Goal: Task Accomplishment & Management: Complete application form

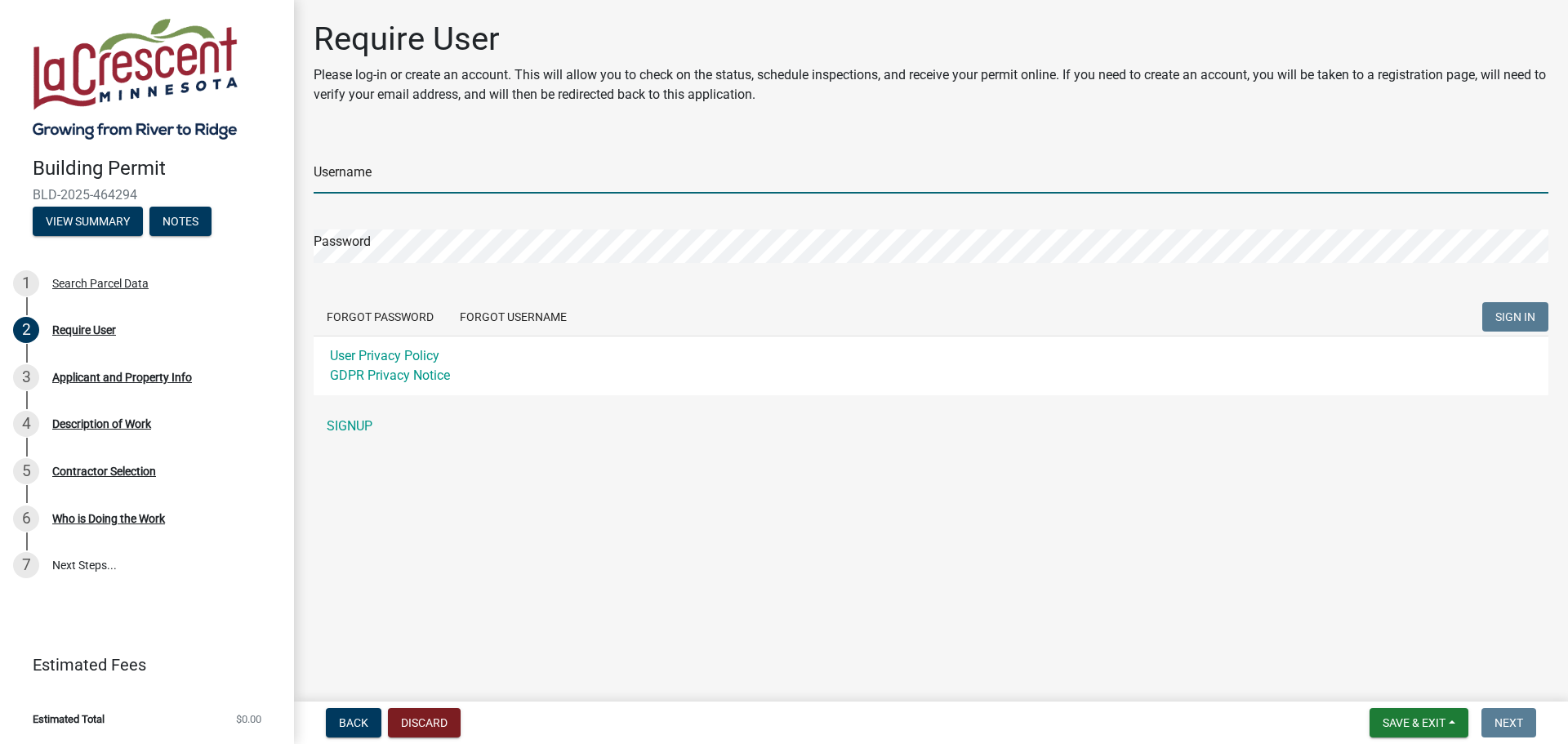
click at [514, 179] on input "Username" at bounding box center [931, 176] width 1235 height 33
drag, startPoint x: 545, startPoint y: 173, endPoint x: 272, endPoint y: 152, distance: 273.8
click at [272, 152] on div "Building Permit BLD-2025-464294 View Summary Notes 1 Search Parcel Data 2 Requi…" at bounding box center [784, 372] width 1568 height 744
type input "2brothers"
click at [1507, 318] on span "SIGN IN" at bounding box center [1515, 316] width 40 height 13
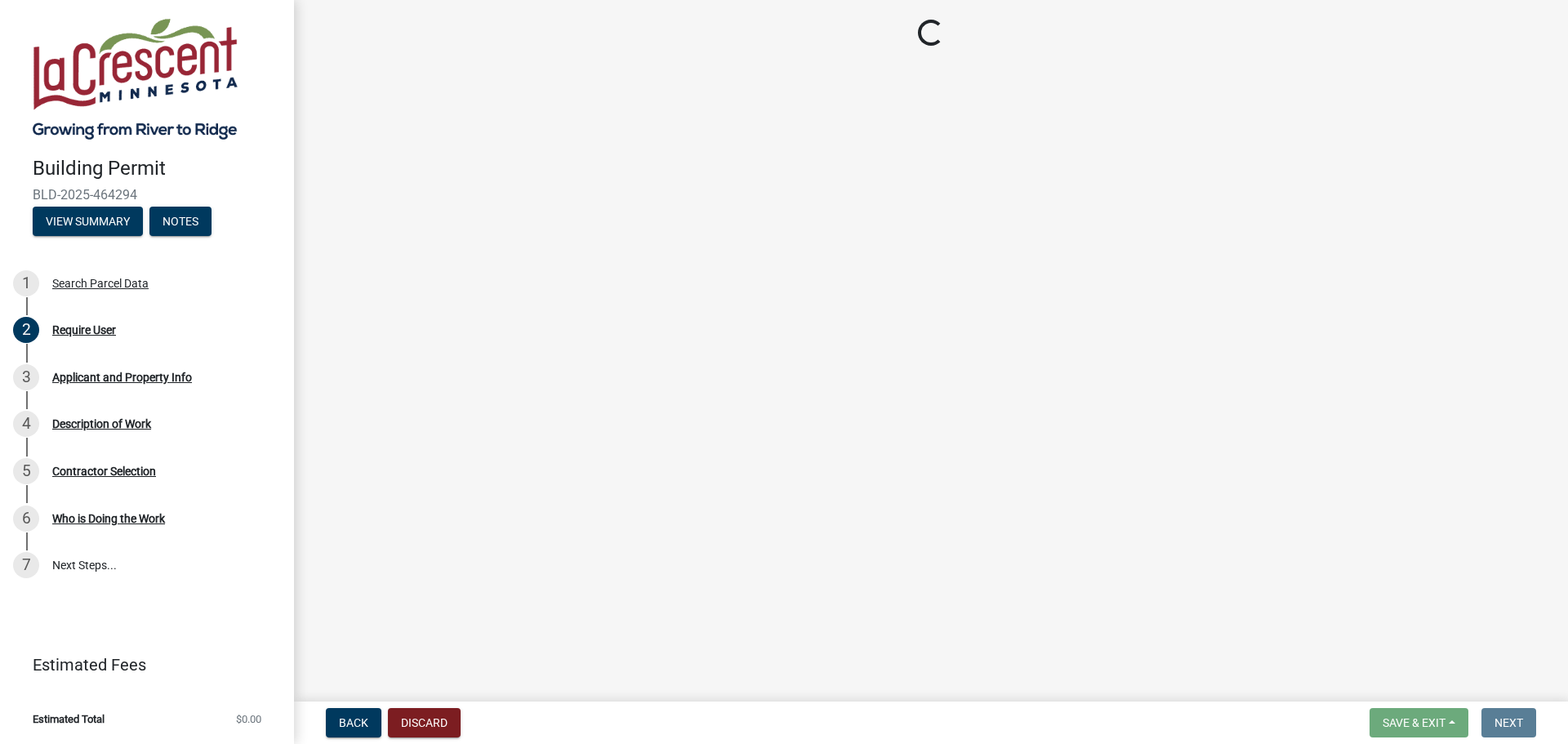
select select "e838c9e2-1e6e-4405-bddc-a3335cd38b08"
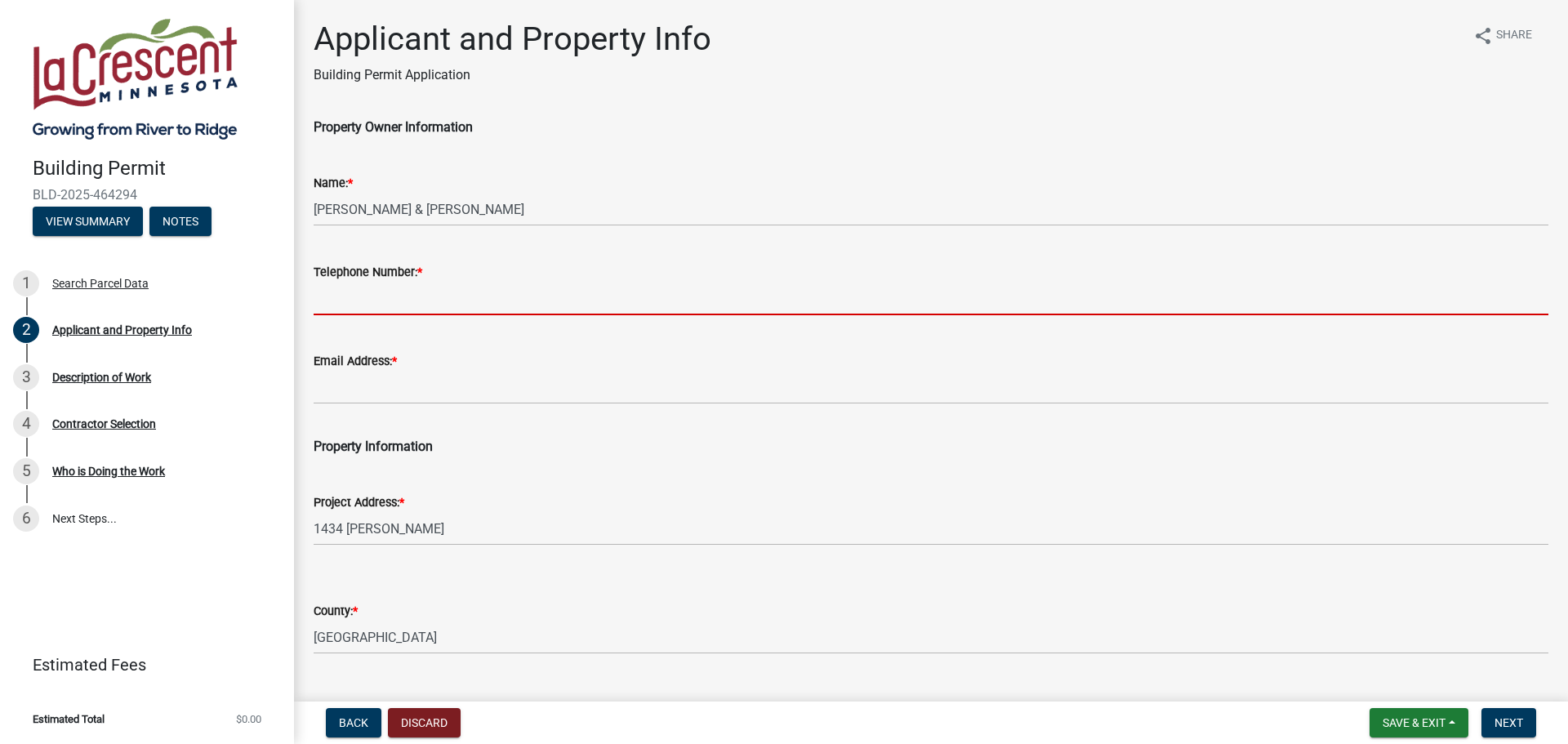
click at [412, 291] on input "Telephone Number: *" at bounding box center [931, 298] width 1235 height 33
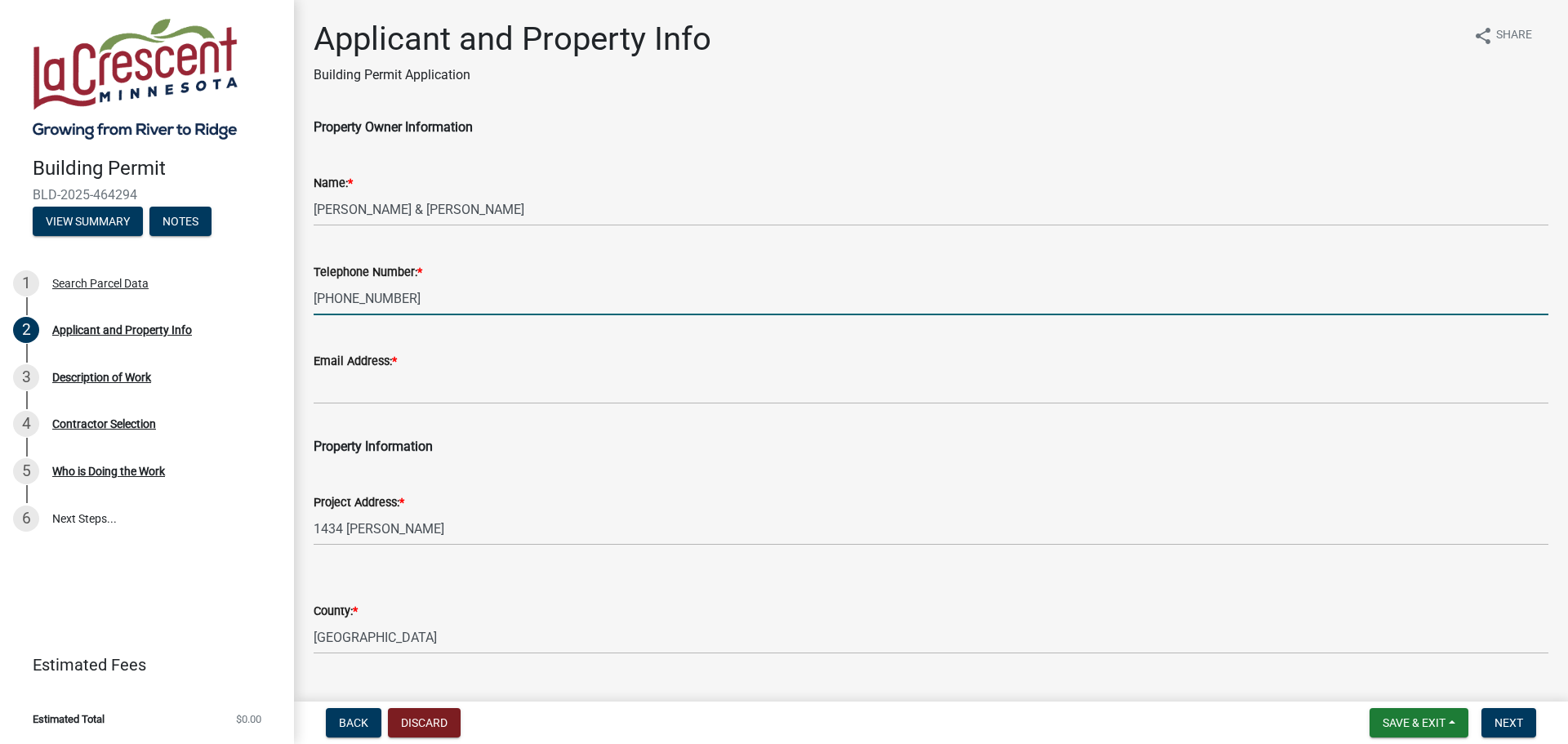
type input "[PHONE_NUMBER]"
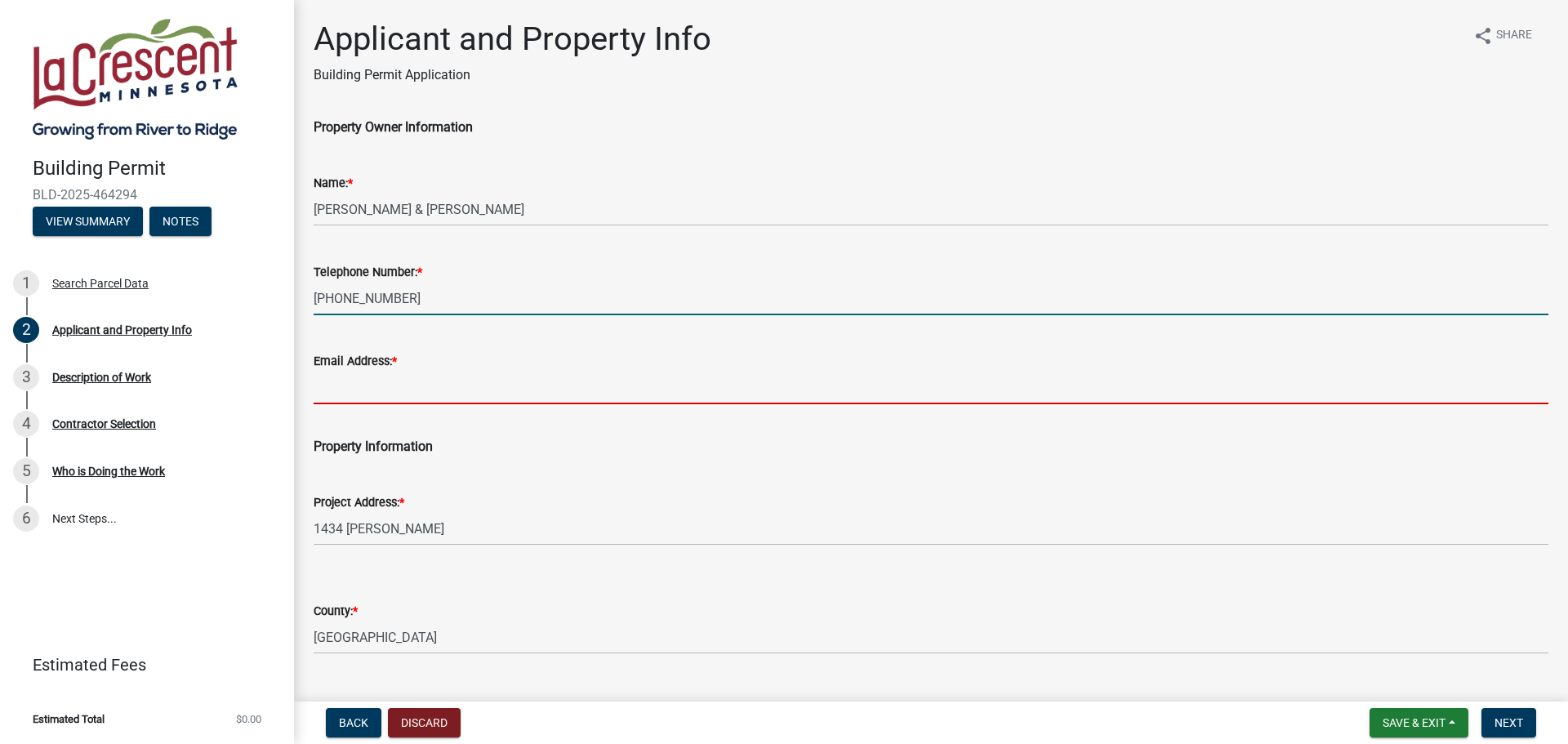
drag, startPoint x: 453, startPoint y: 381, endPoint x: 452, endPoint y: 391, distance: 10.0
click at [453, 388] on input "Email Address: *" at bounding box center [931, 387] width 1235 height 33
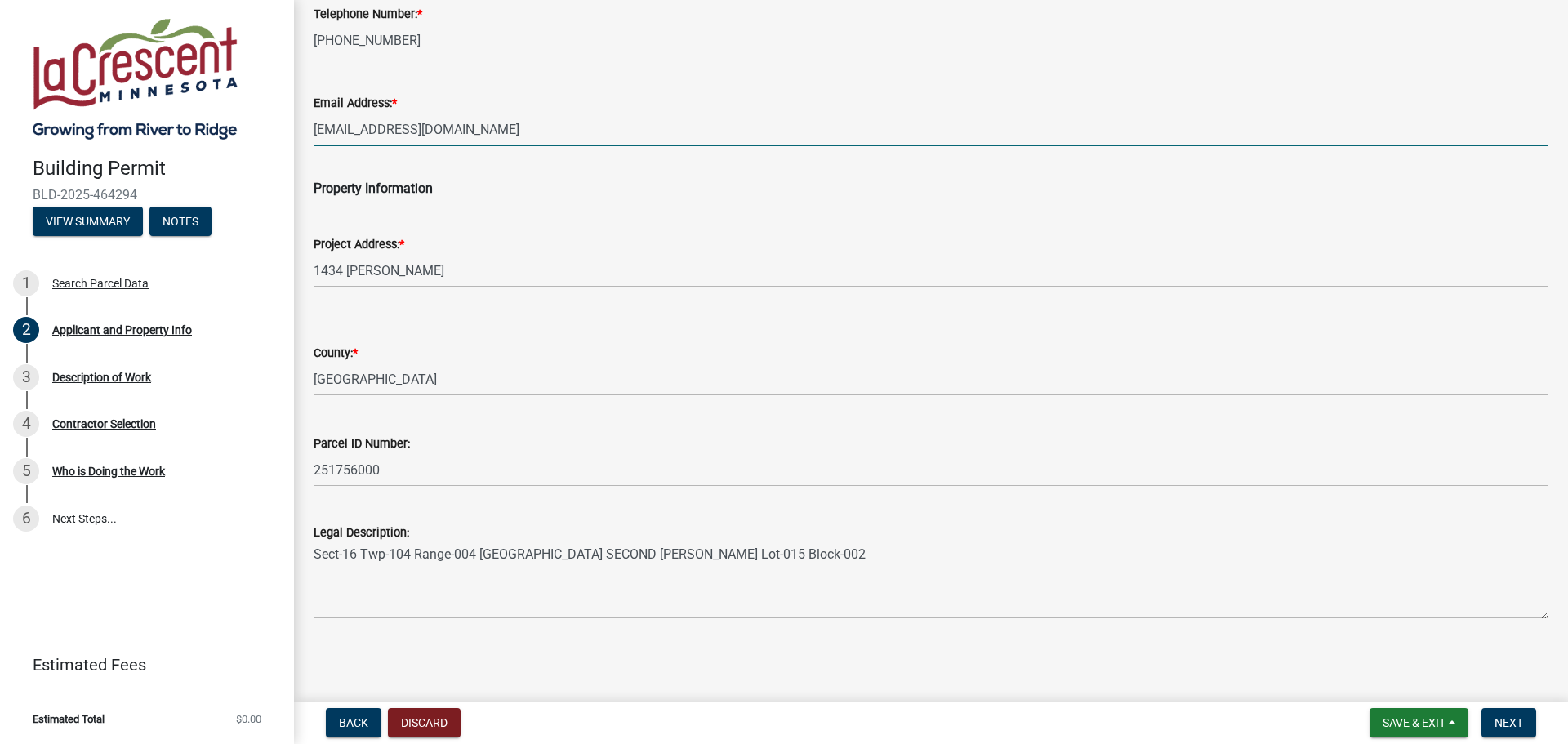
scroll to position [259, 0]
type input "[EMAIL_ADDRESS][DOMAIN_NAME]"
click at [1496, 723] on span "Next" at bounding box center [1509, 723] width 29 height 13
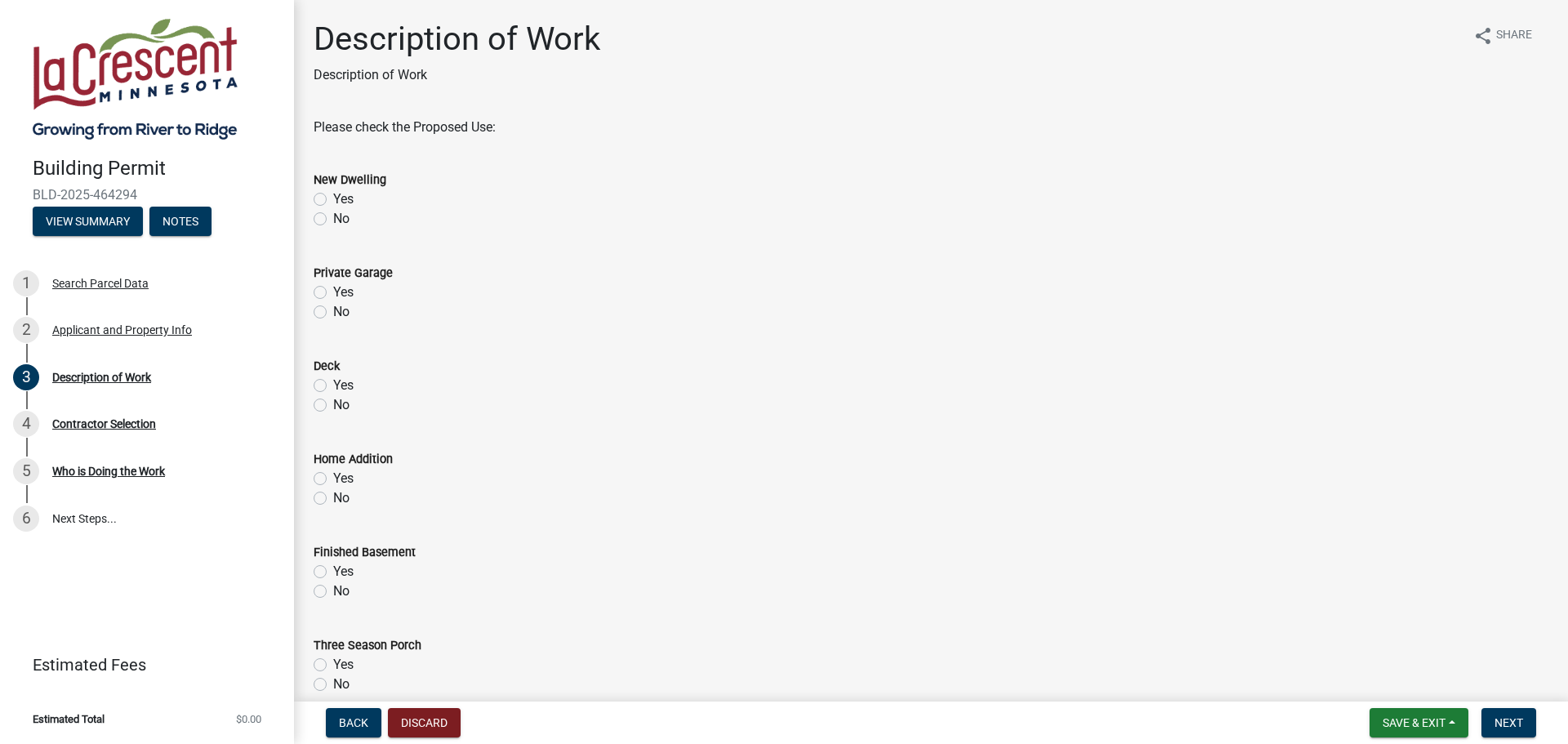
click at [333, 216] on label "No" at bounding box center [341, 218] width 16 height 20
click at [333, 216] on input "No" at bounding box center [338, 214] width 10 height 10
radio input "true"
click at [333, 313] on label "No" at bounding box center [341, 312] width 16 height 20
click at [333, 313] on input "No" at bounding box center [338, 308] width 10 height 10
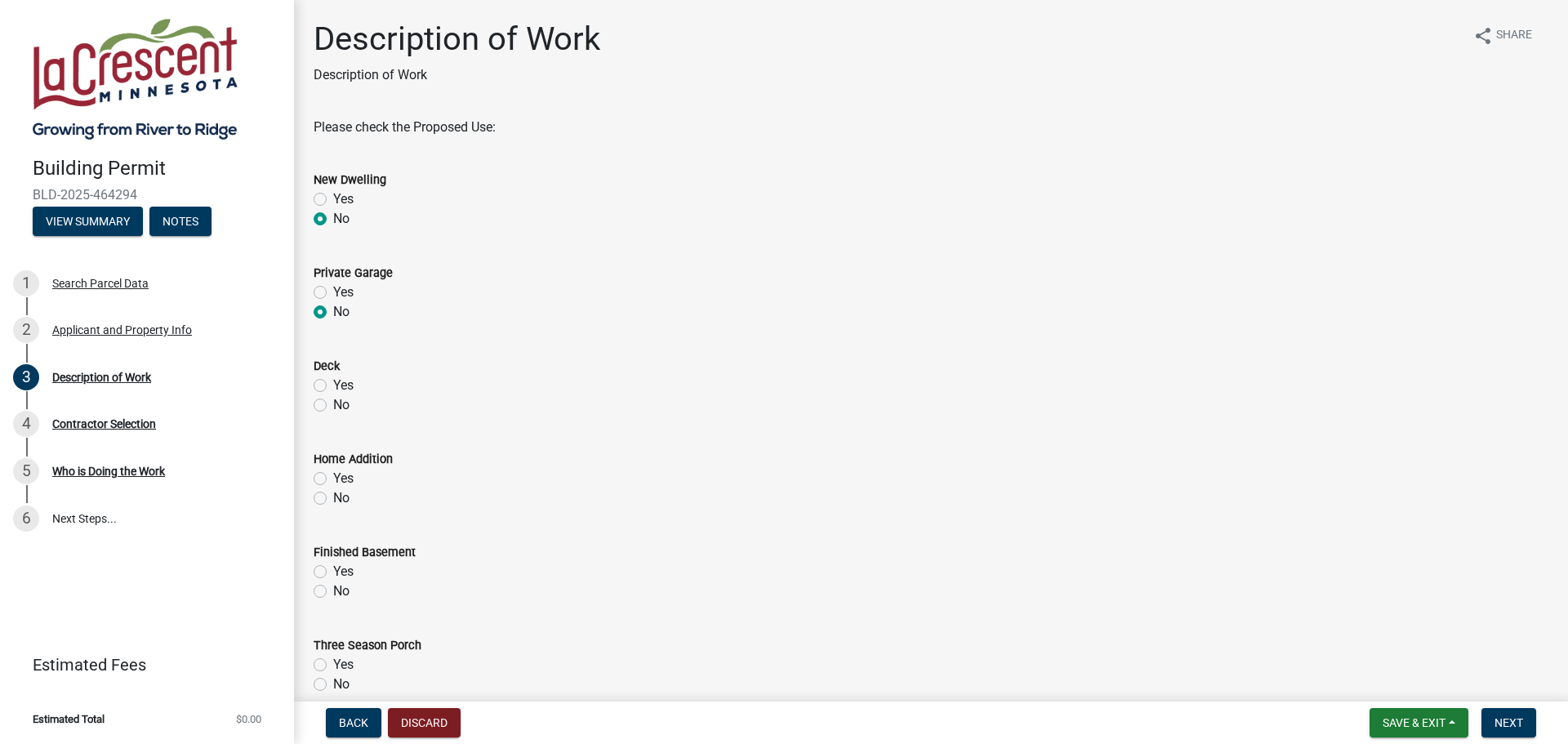
radio input "true"
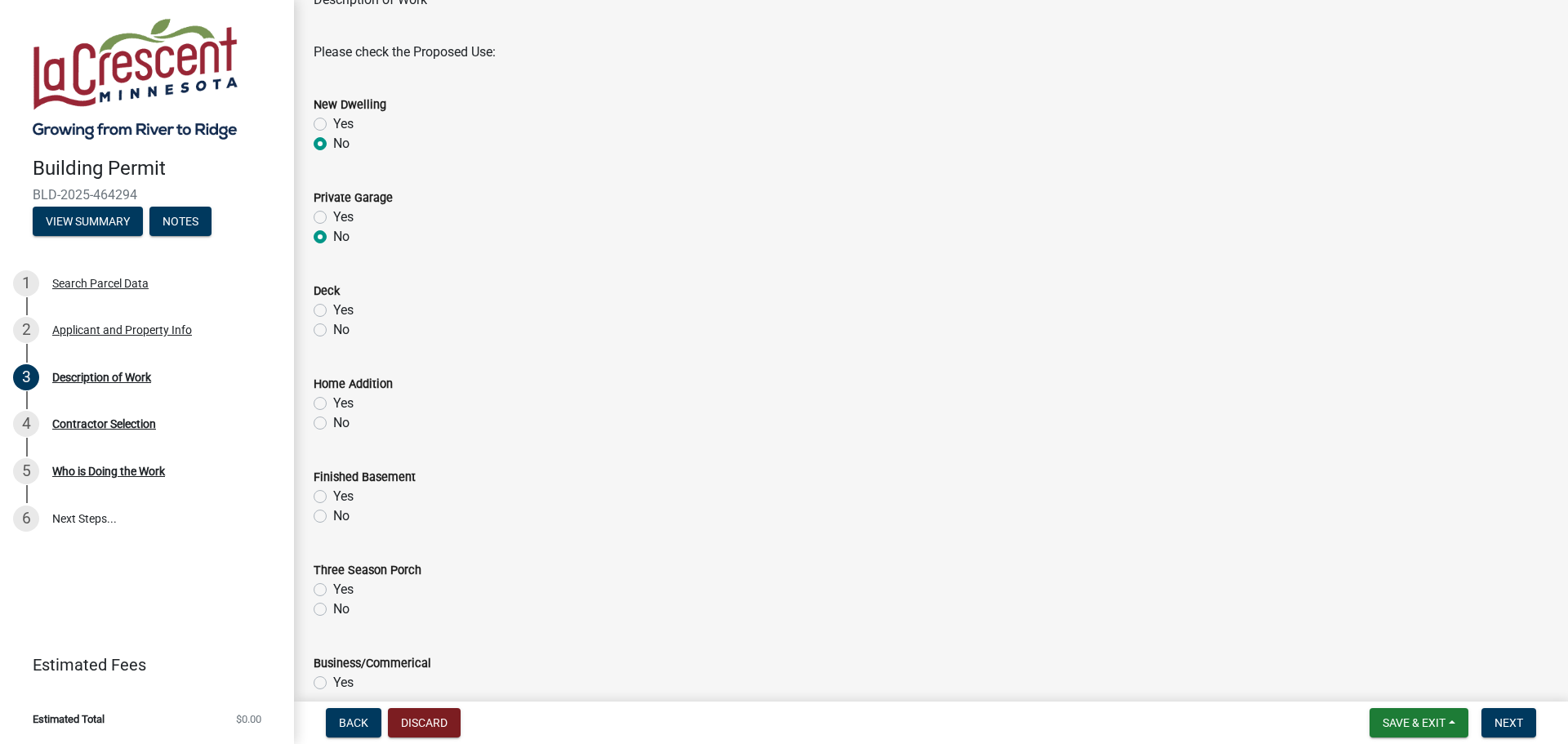
scroll to position [82, 0]
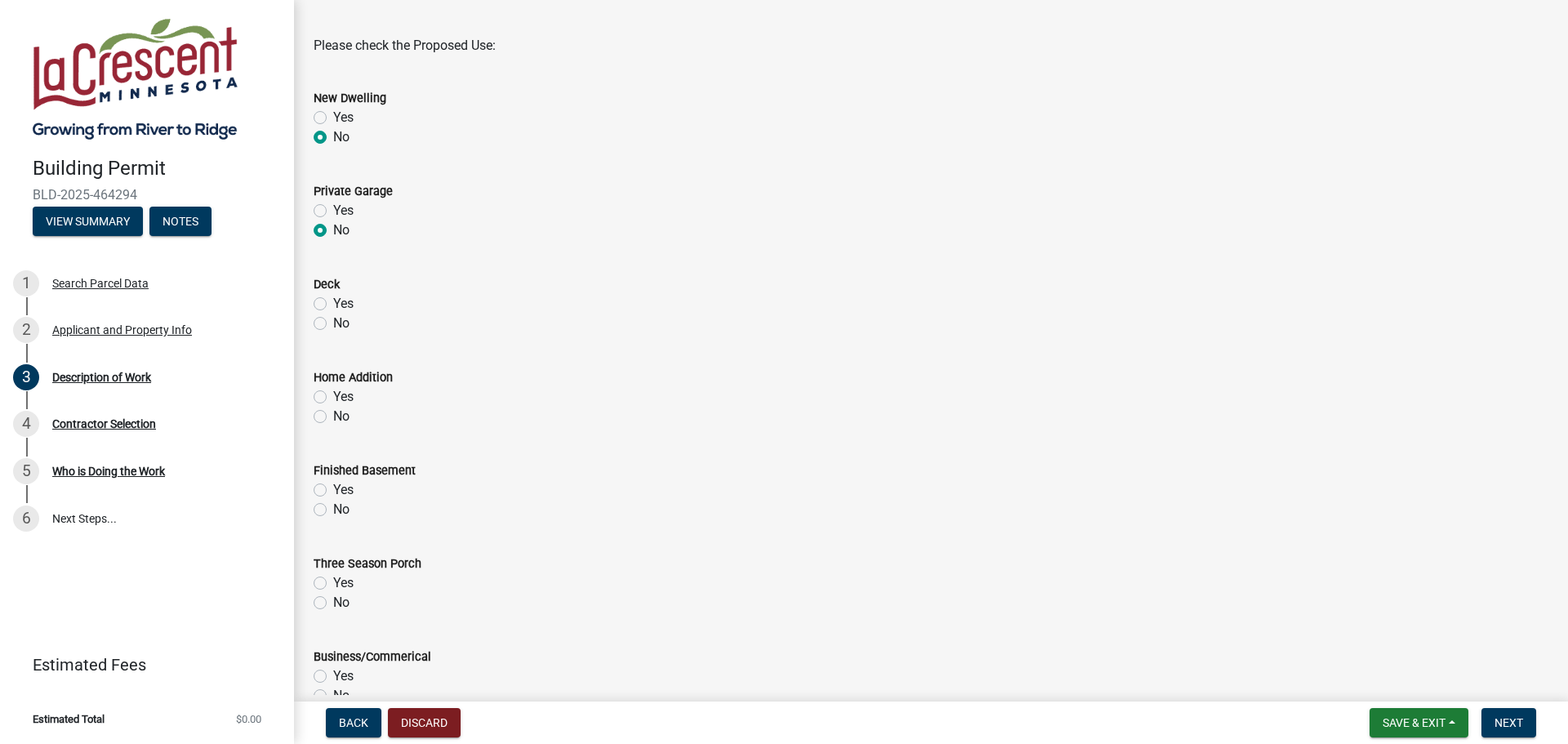
drag, startPoint x: 324, startPoint y: 320, endPoint x: 335, endPoint y: 364, distance: 45.4
click at [333, 321] on label "No" at bounding box center [341, 323] width 16 height 20
click at [333, 321] on input "No" at bounding box center [338, 319] width 10 height 10
radio input "true"
click at [333, 410] on label "No" at bounding box center [341, 416] width 16 height 20
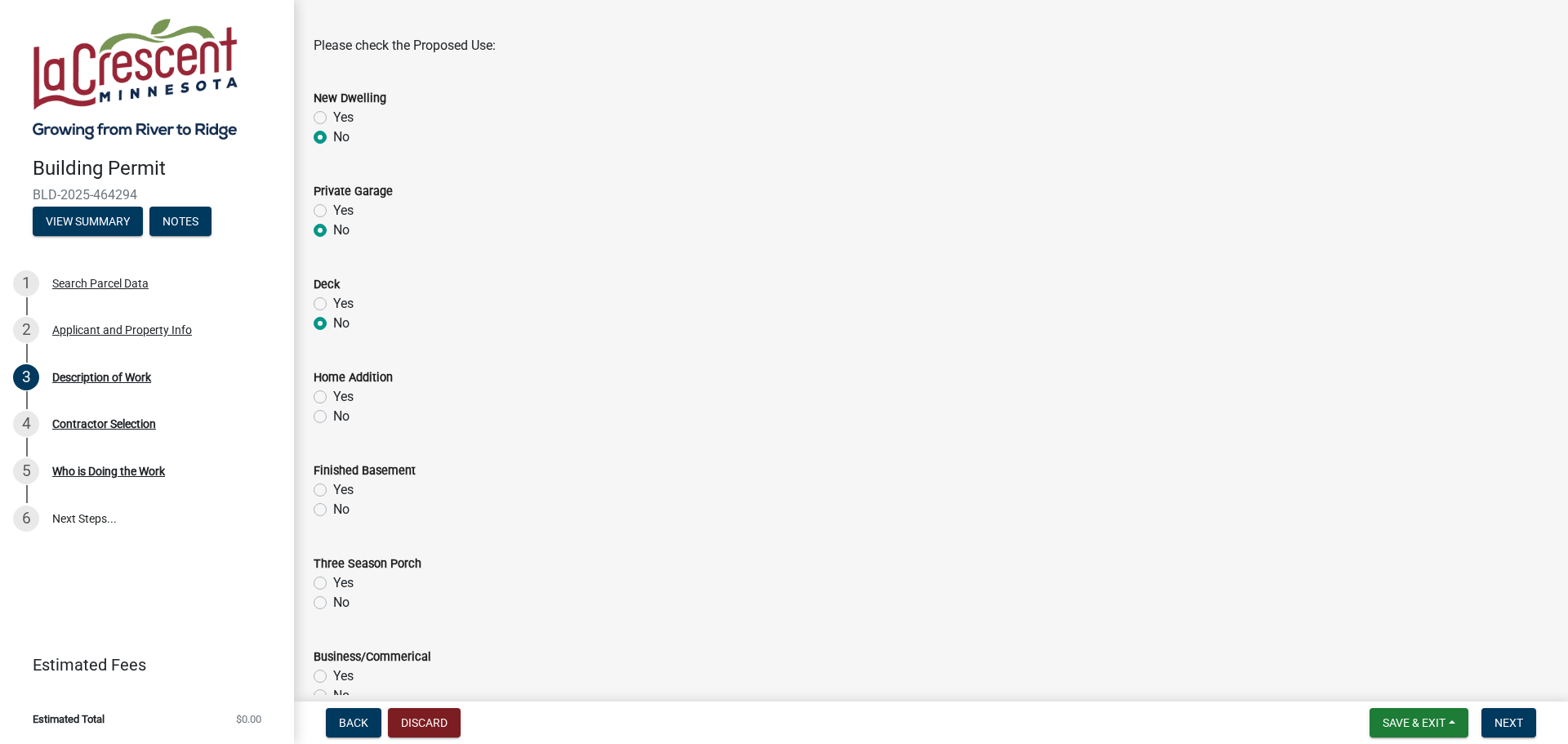
click at [333, 410] on input "No" at bounding box center [338, 412] width 10 height 10
radio input "true"
click at [314, 519] on div "Description of Work Description of Work share Share Please check the Proposed U…" at bounding box center [931, 586] width 1260 height 1298
click at [333, 510] on label "No" at bounding box center [341, 510] width 16 height 20
click at [333, 510] on input "No" at bounding box center [338, 505] width 10 height 10
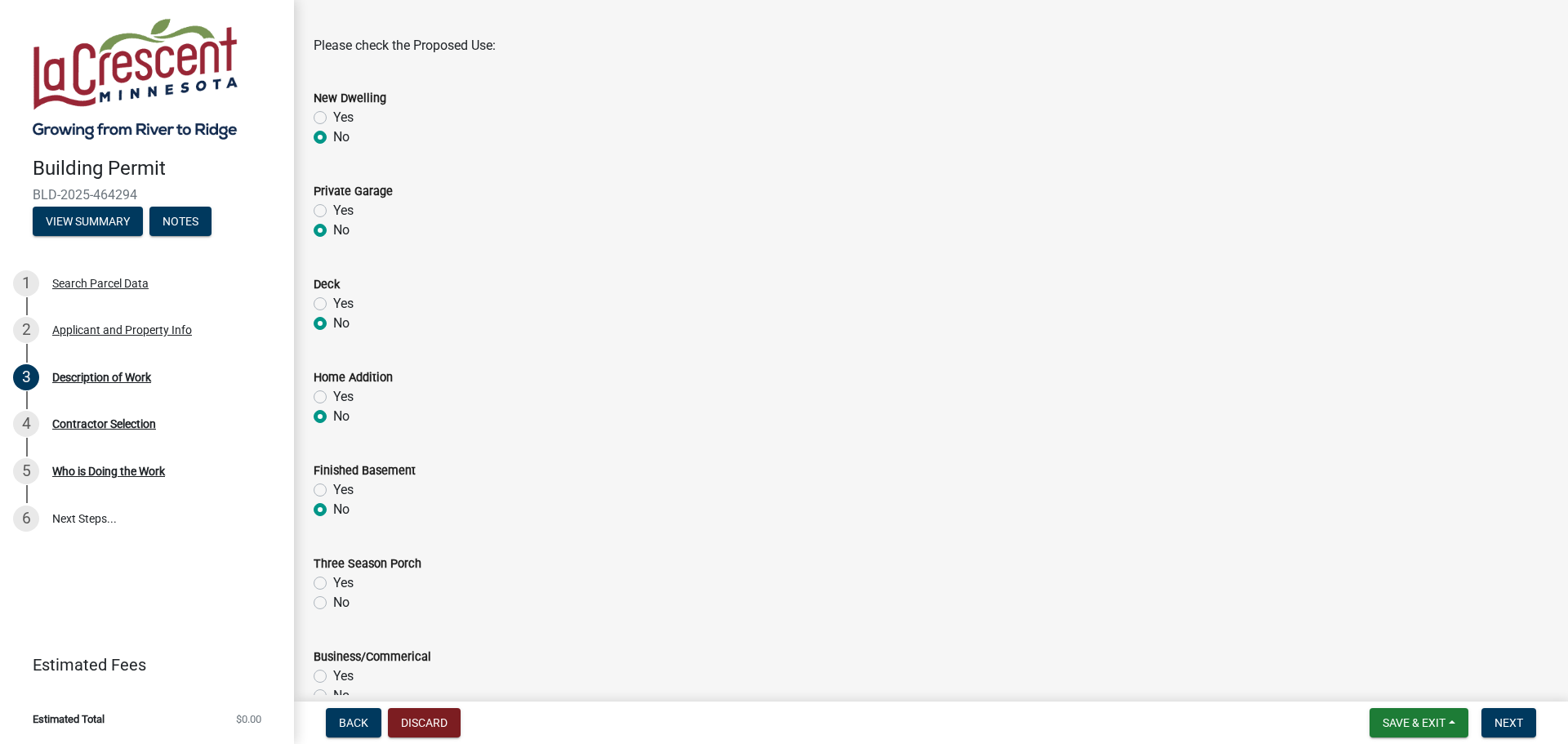
radio input "true"
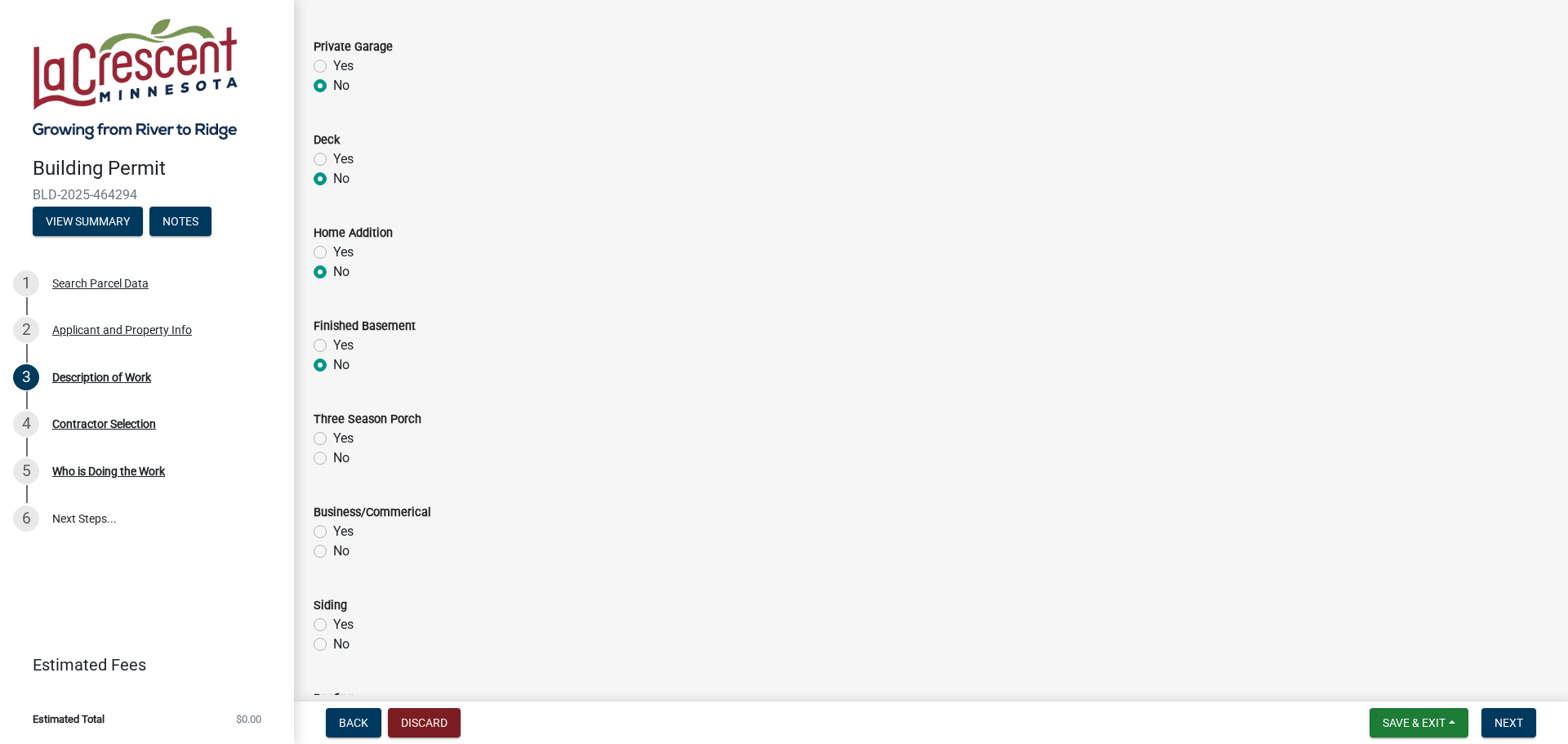
scroll to position [245, 0]
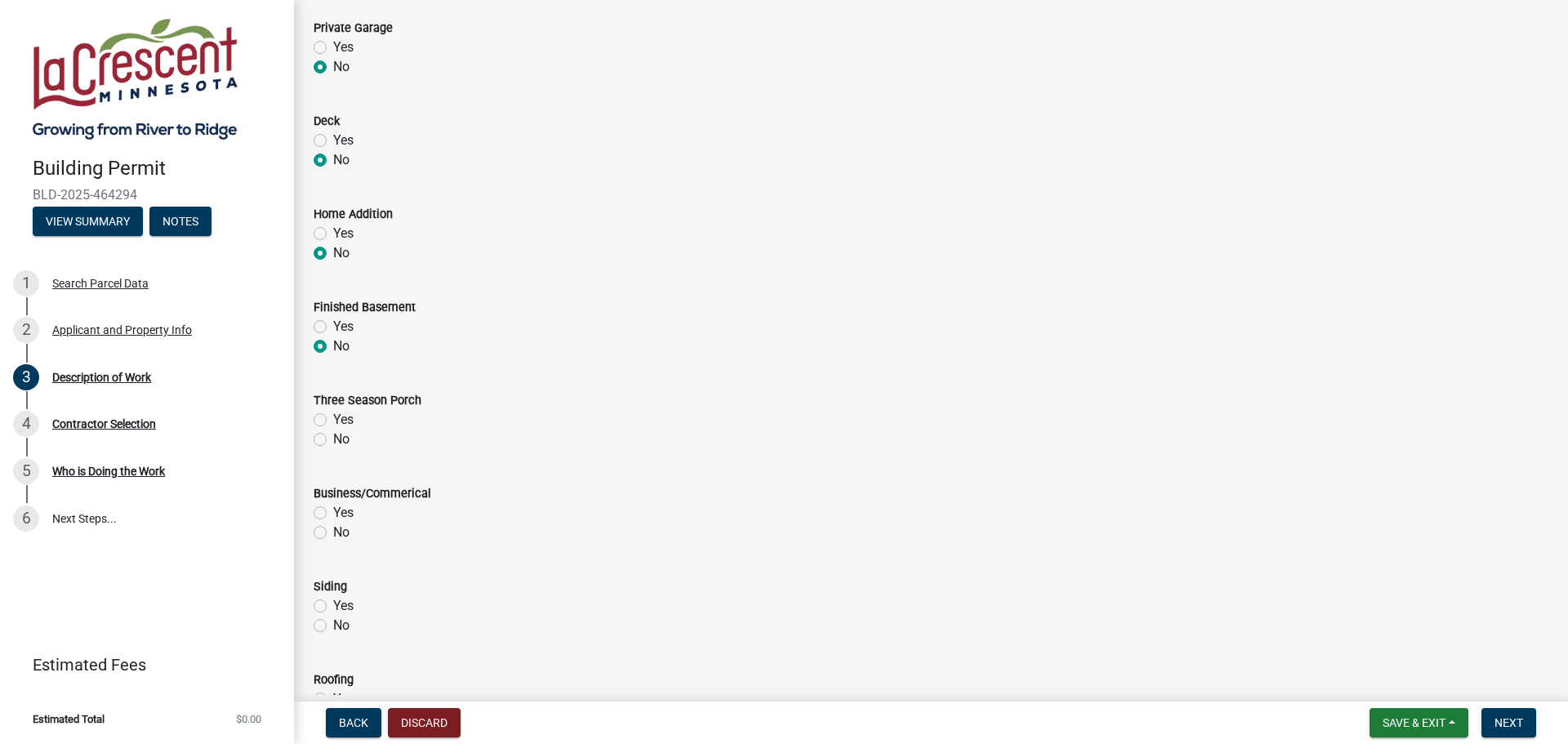
click at [333, 438] on label "No" at bounding box center [341, 439] width 16 height 20
click at [333, 438] on input "No" at bounding box center [338, 435] width 10 height 10
radio input "true"
click at [333, 536] on label "No" at bounding box center [341, 532] width 16 height 20
click at [333, 533] on input "No" at bounding box center [338, 528] width 10 height 10
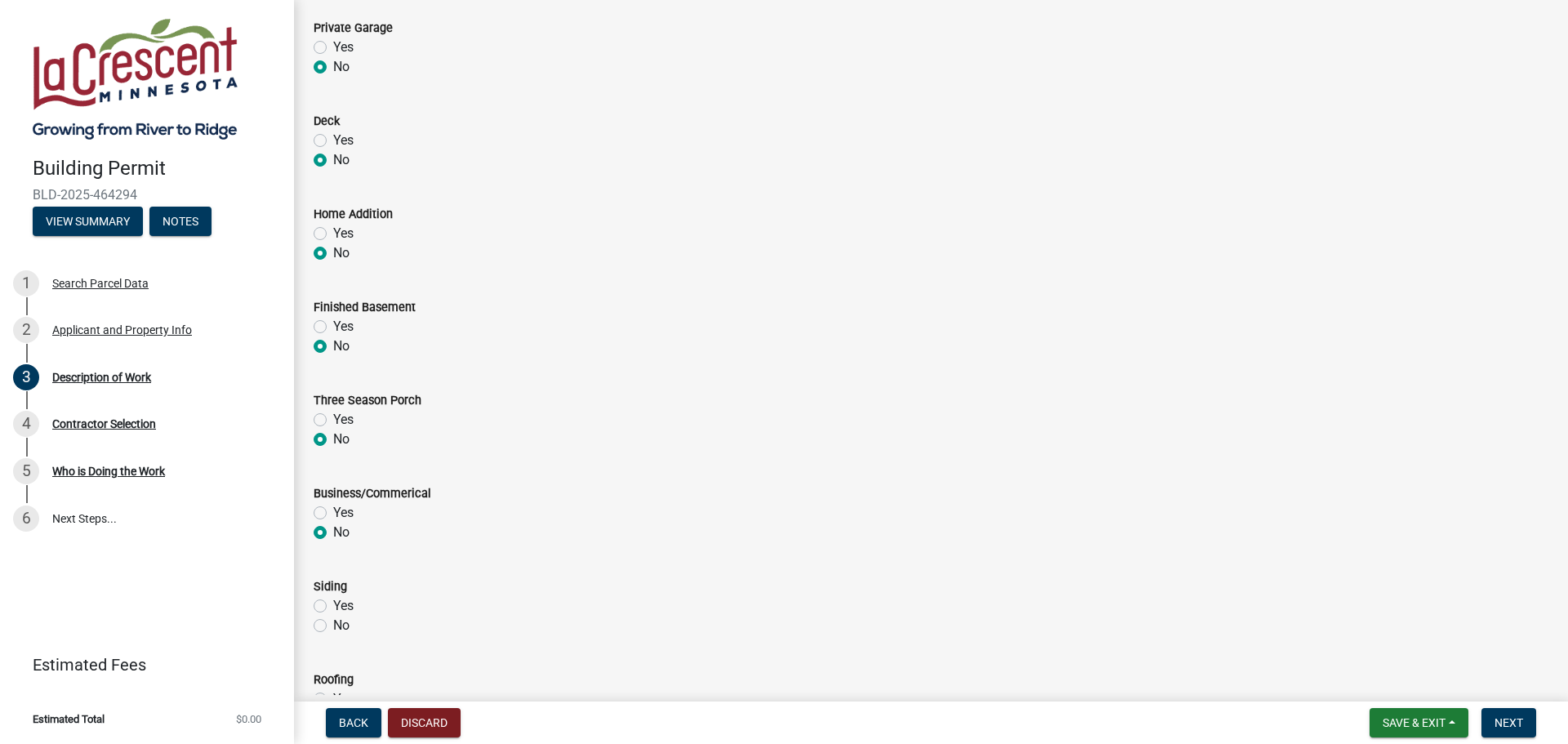
radio input "true"
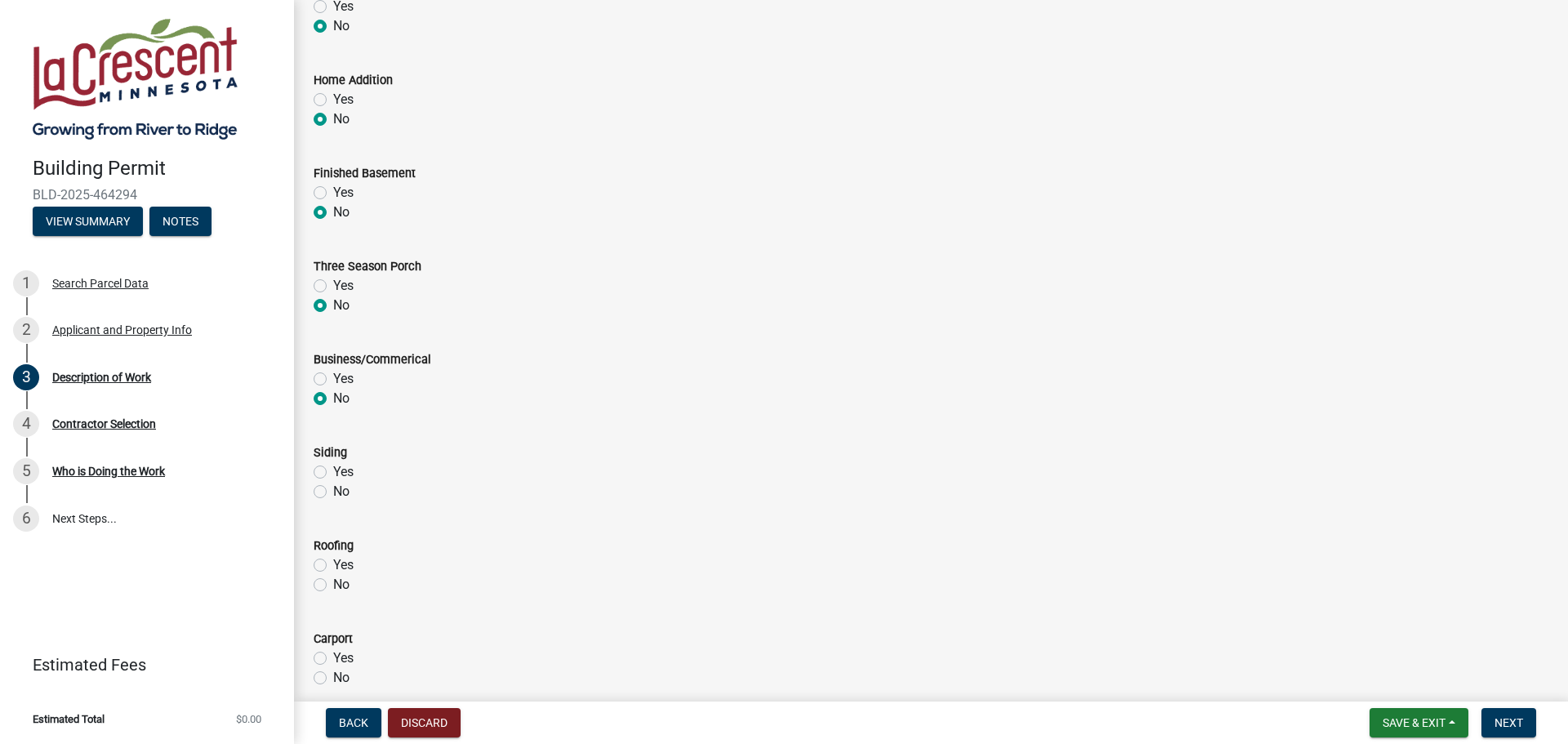
scroll to position [408, 0]
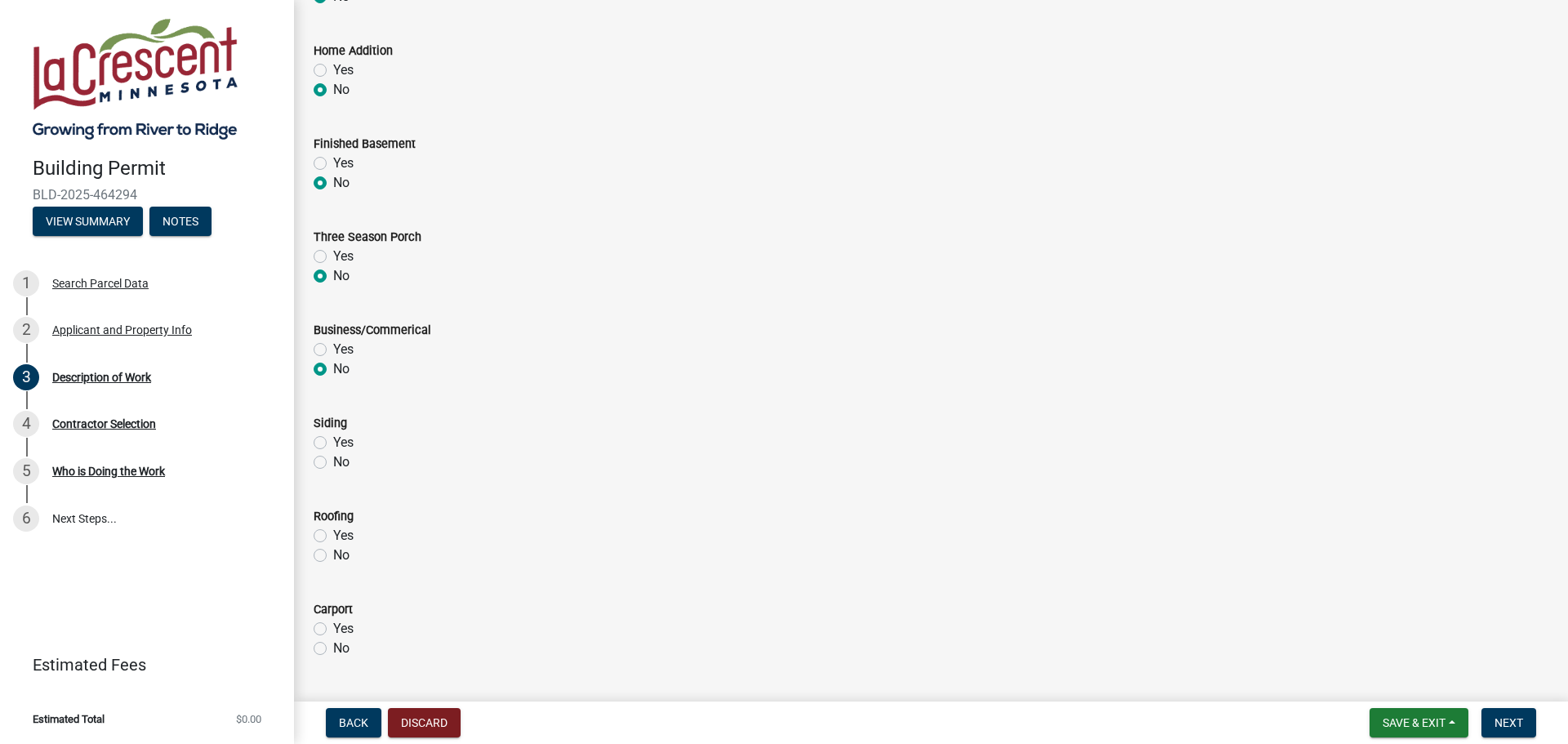
click at [333, 459] on label "No" at bounding box center [341, 462] width 16 height 20
click at [333, 459] on input "No" at bounding box center [338, 458] width 10 height 10
radio input "true"
click at [333, 531] on label "Yes" at bounding box center [343, 535] width 20 height 20
click at [333, 531] on input "Yes" at bounding box center [338, 531] width 10 height 10
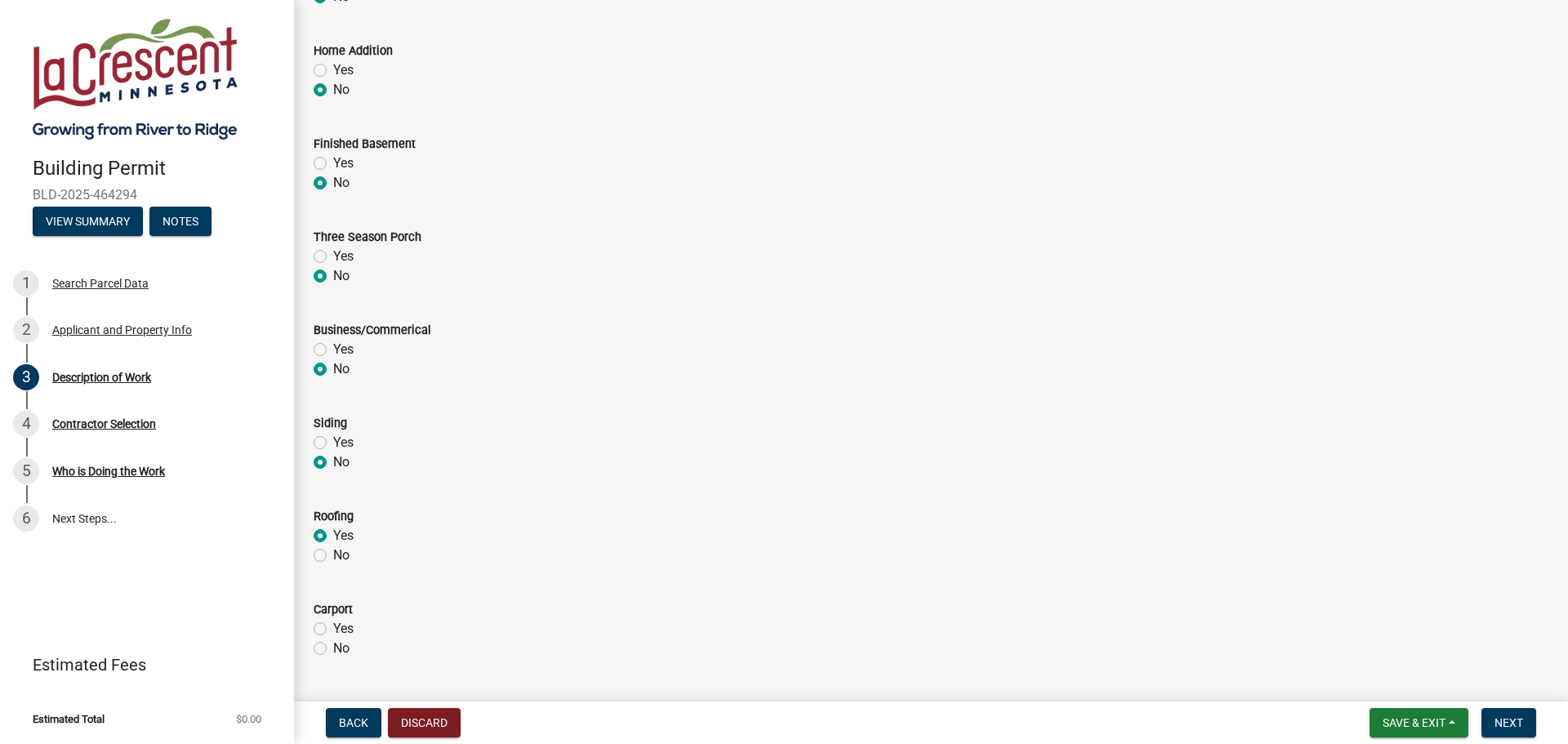
radio input "true"
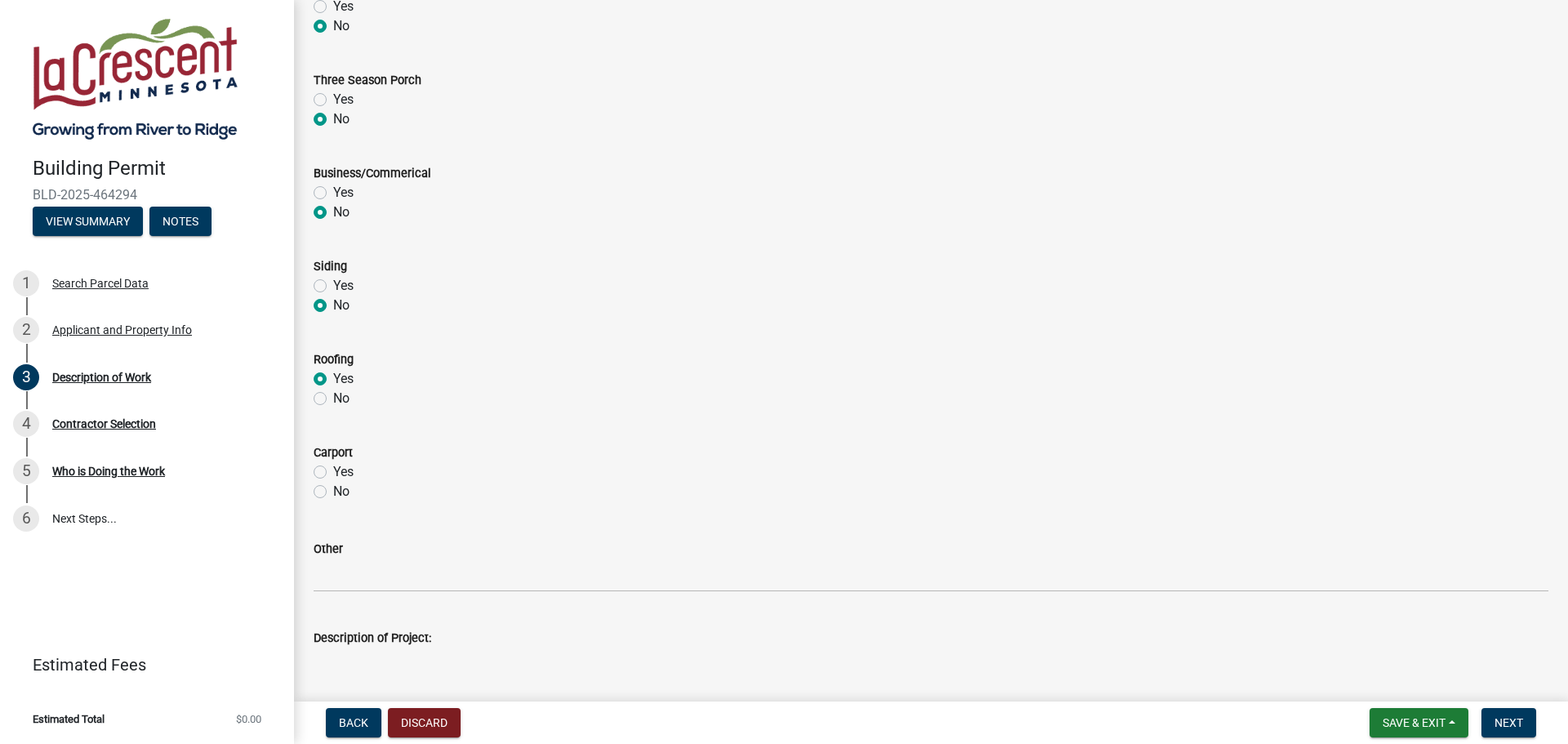
scroll to position [572, 0]
click at [333, 482] on label "No" at bounding box center [341, 485] width 16 height 20
click at [333, 482] on input "No" at bounding box center [338, 481] width 10 height 10
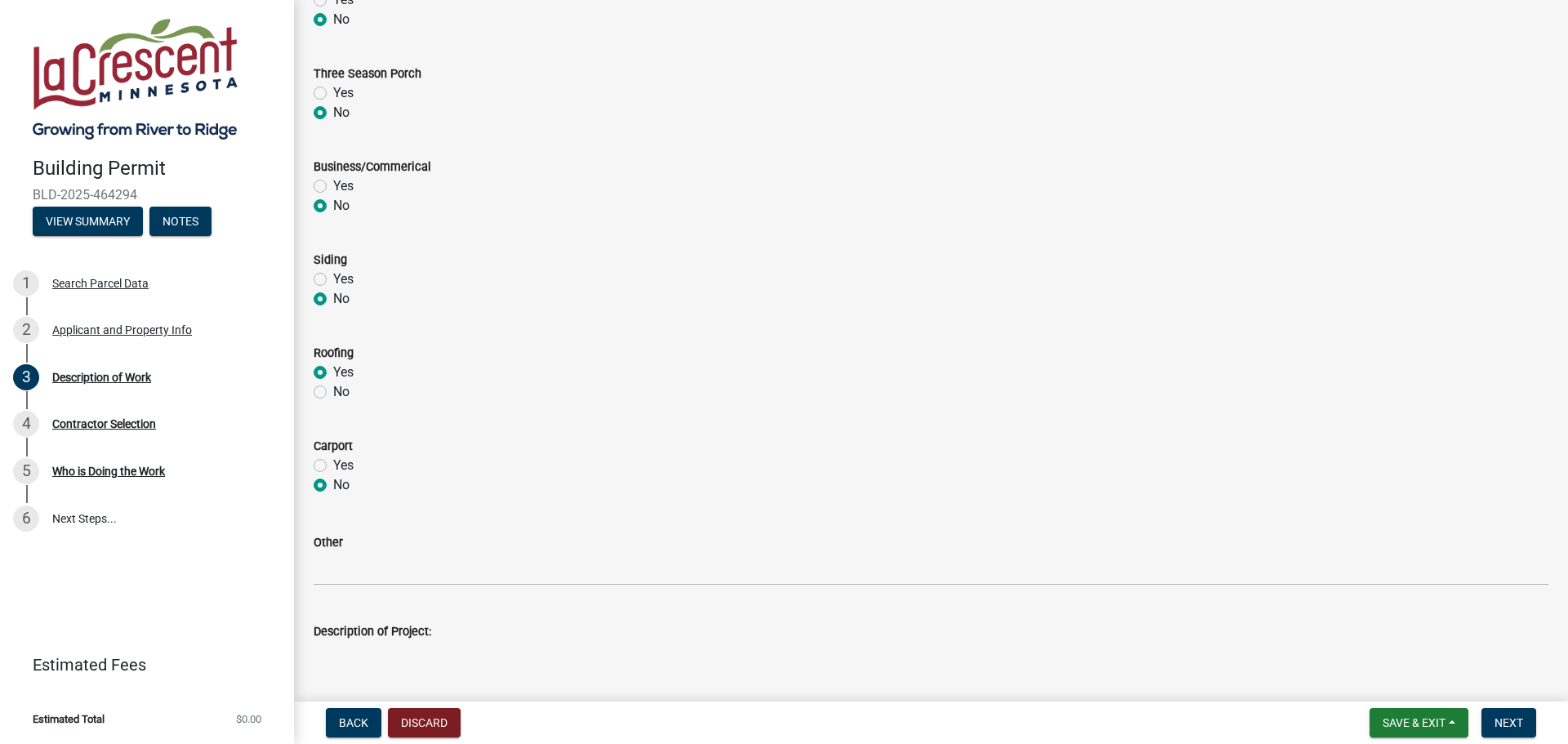
radio input "true"
drag, startPoint x: 323, startPoint y: 276, endPoint x: 443, endPoint y: 290, distance: 120.8
click at [333, 276] on label "Yes" at bounding box center [343, 279] width 20 height 20
click at [333, 276] on input "Yes" at bounding box center [338, 274] width 10 height 10
radio input "true"
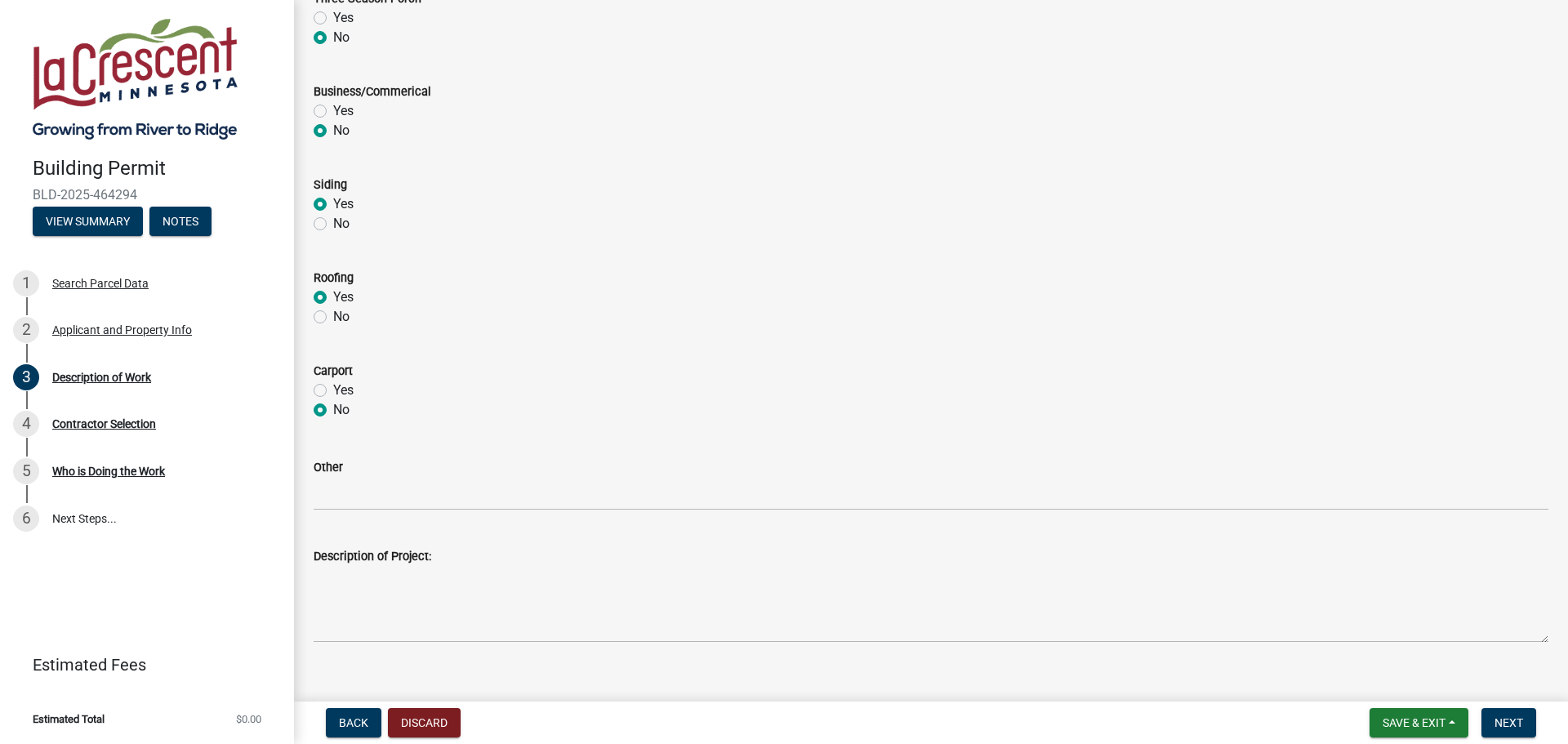
scroll to position [672, 0]
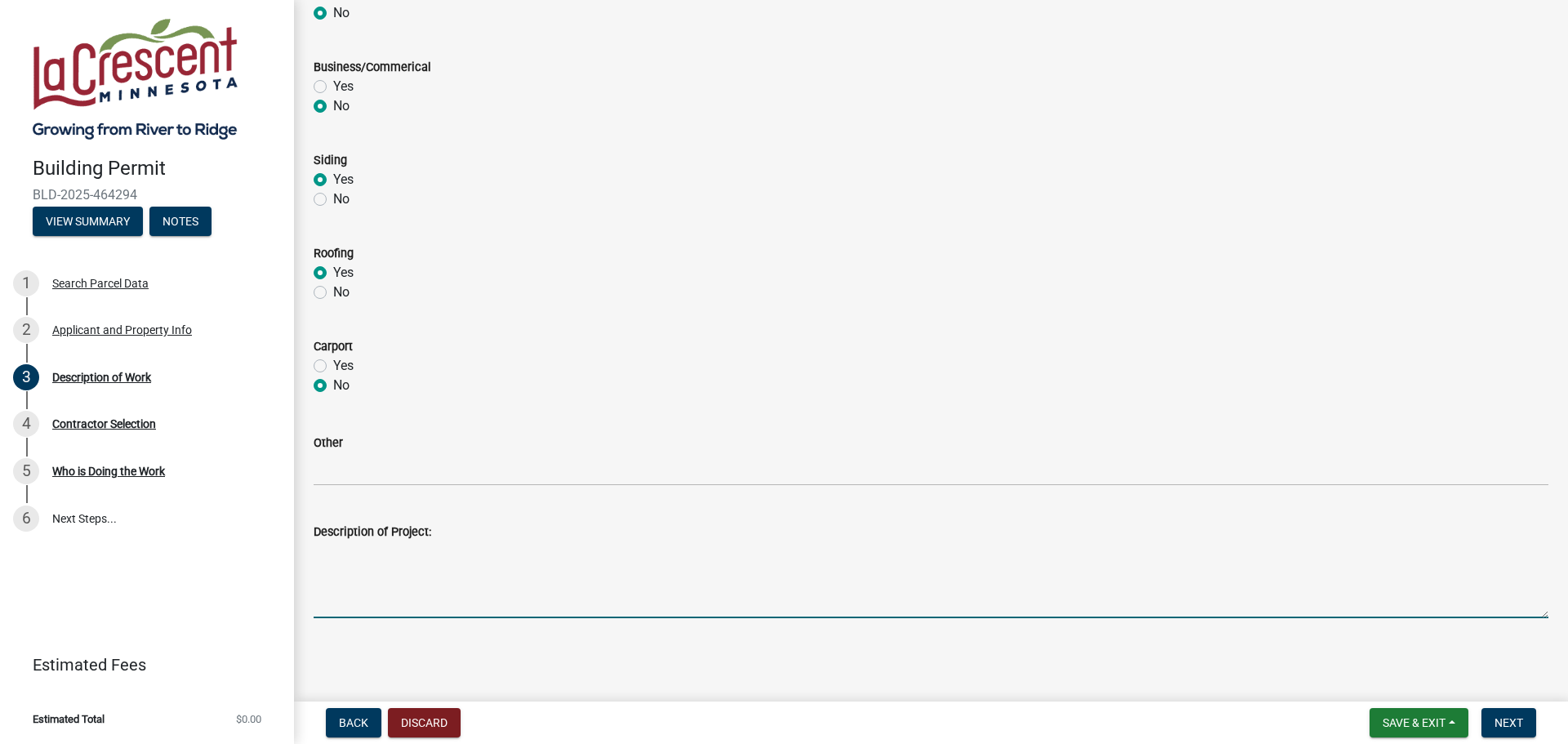
click at [371, 590] on textarea "Description of Project:" at bounding box center [931, 580] width 1235 height 77
type textarea "re roof asphalt shingles, siding replacement"
click at [1504, 718] on span "Next" at bounding box center [1509, 723] width 29 height 13
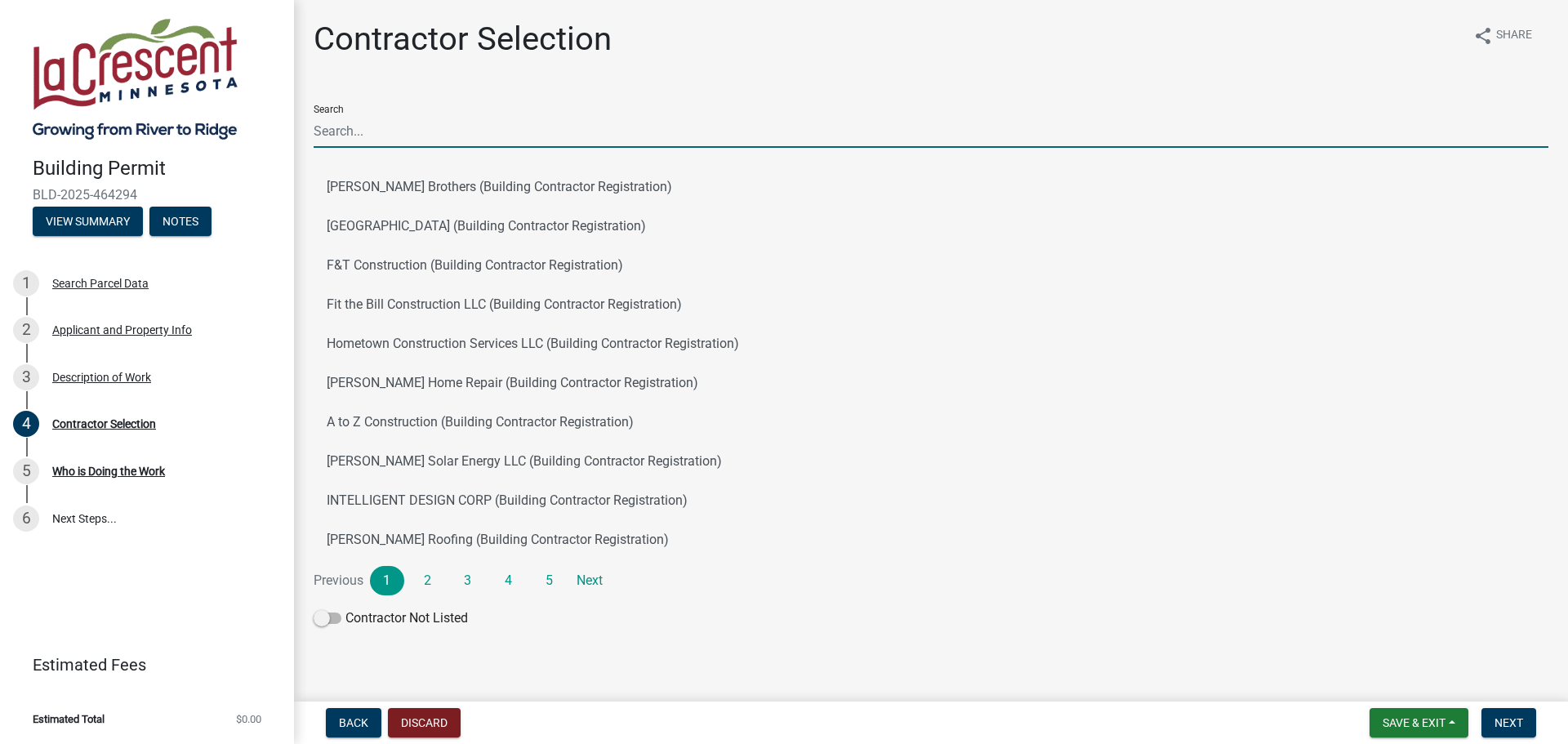
click at [401, 143] on input "Search" at bounding box center [931, 130] width 1235 height 33
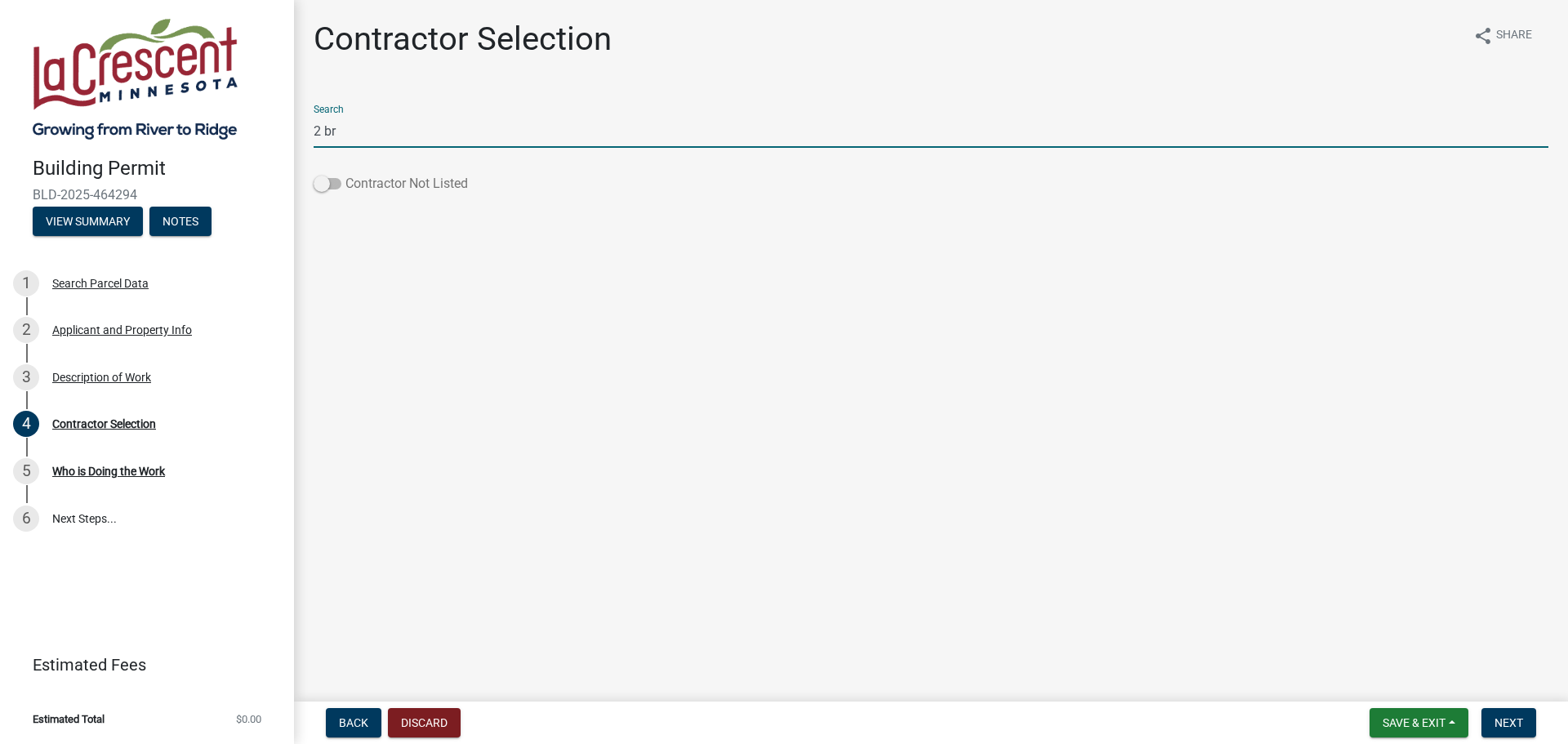
type input "2 br"
click at [329, 184] on span at bounding box center [327, 183] width 28 height 11
click at [345, 174] on input "Contractor Not Listed" at bounding box center [345, 174] width 0 height 0
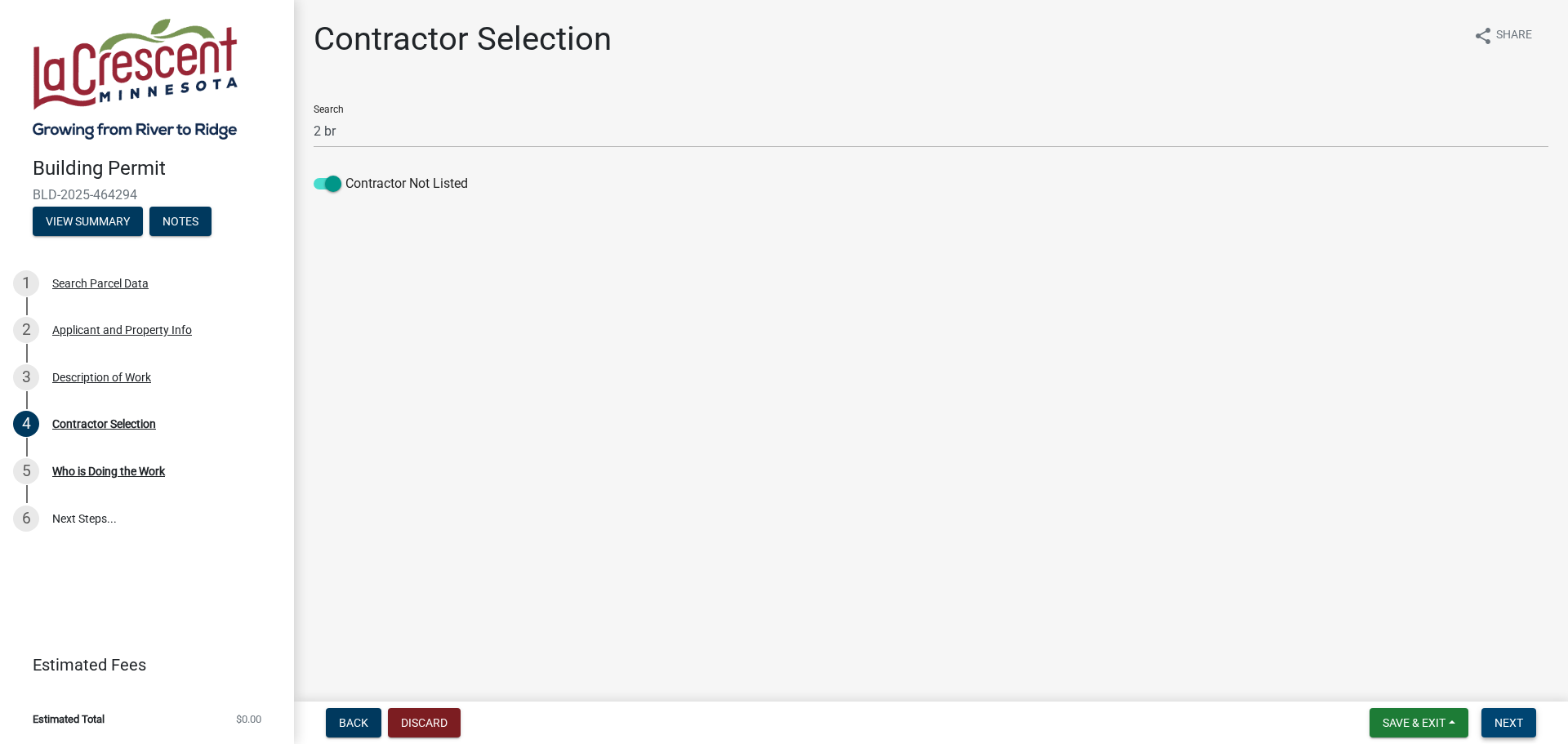
click at [1527, 721] on button "Next" at bounding box center [1509, 723] width 55 height 30
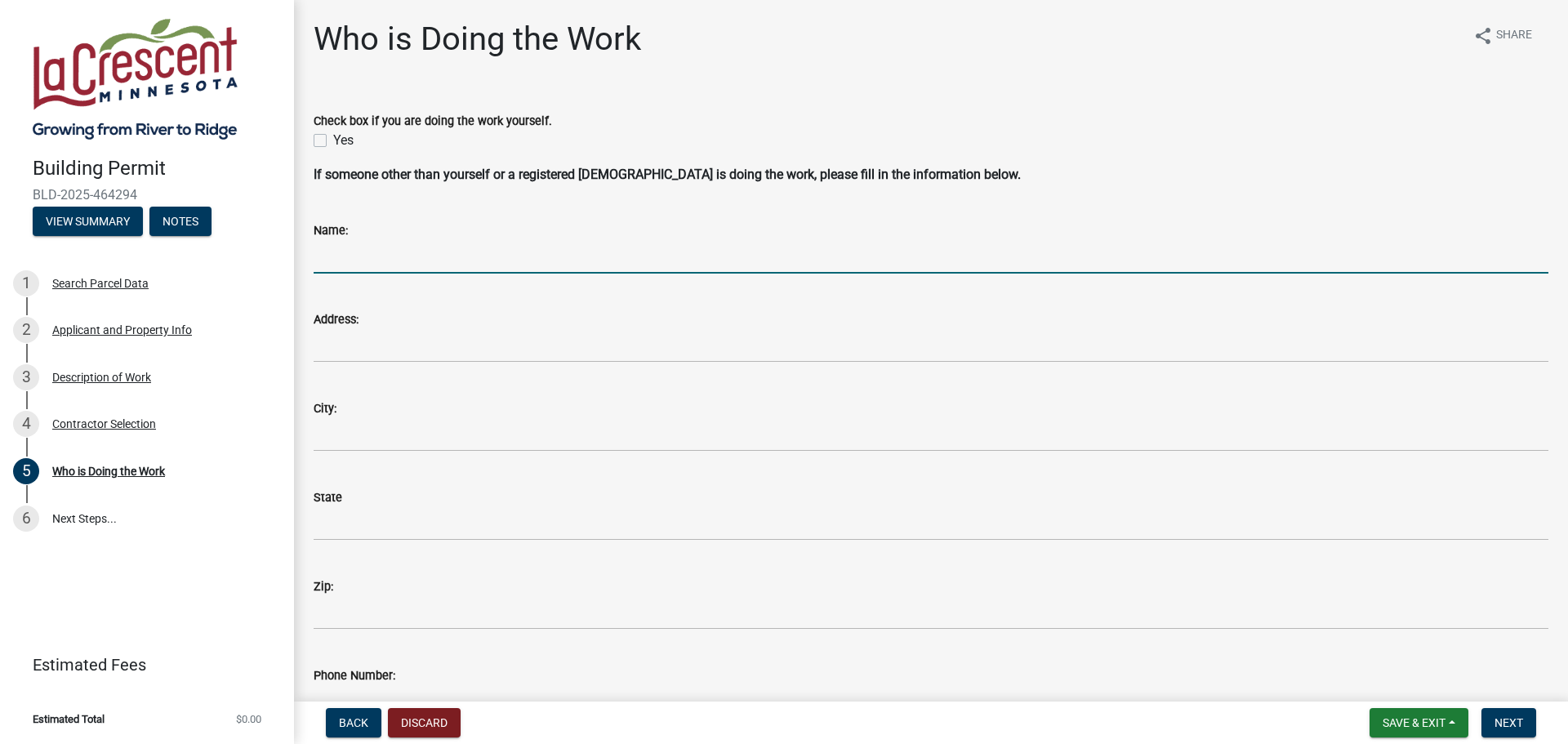
click at [364, 255] on input "Name:" at bounding box center [931, 257] width 1235 height 33
type input "2 Brothers Contracting"
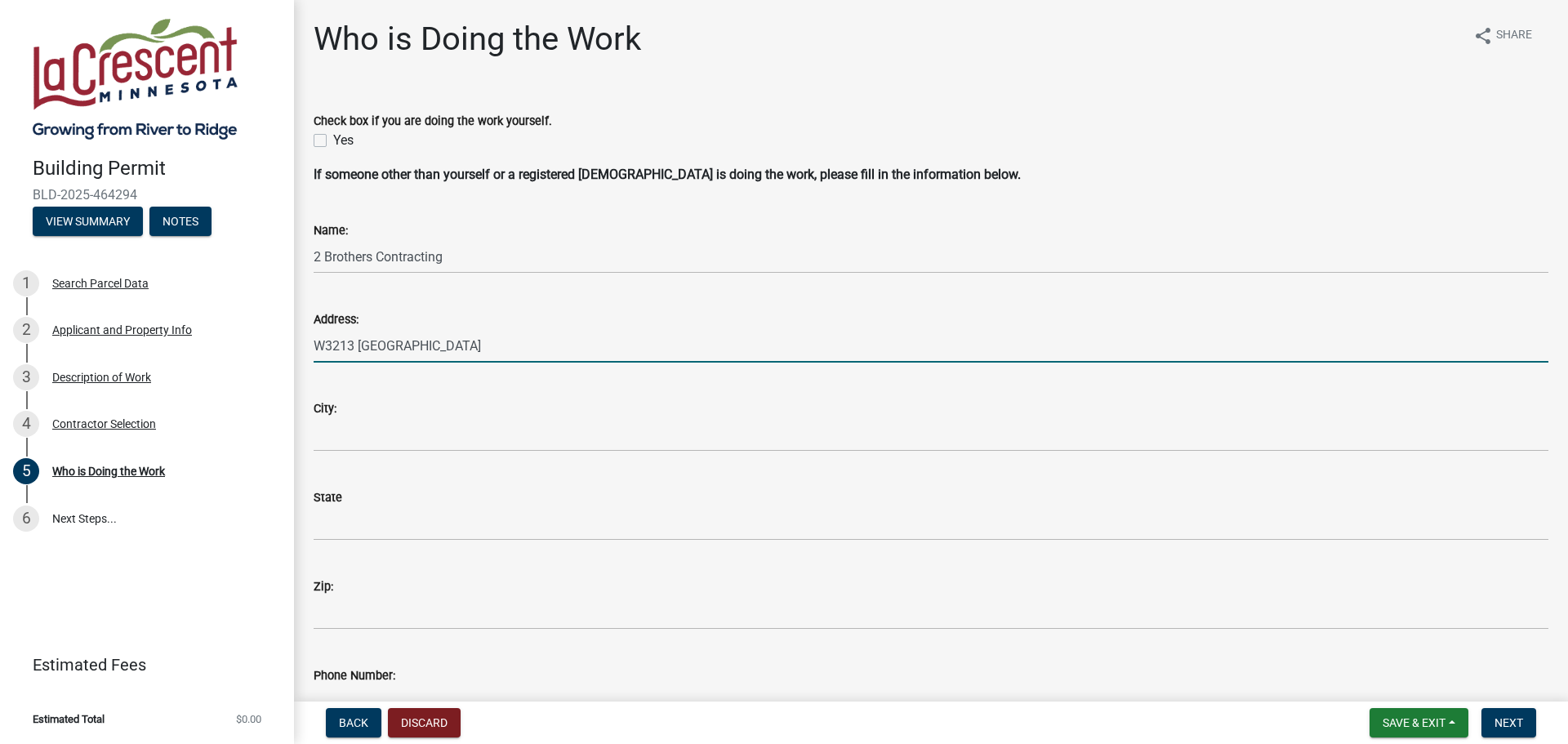
type input "W3213 [GEOGRAPHIC_DATA]"
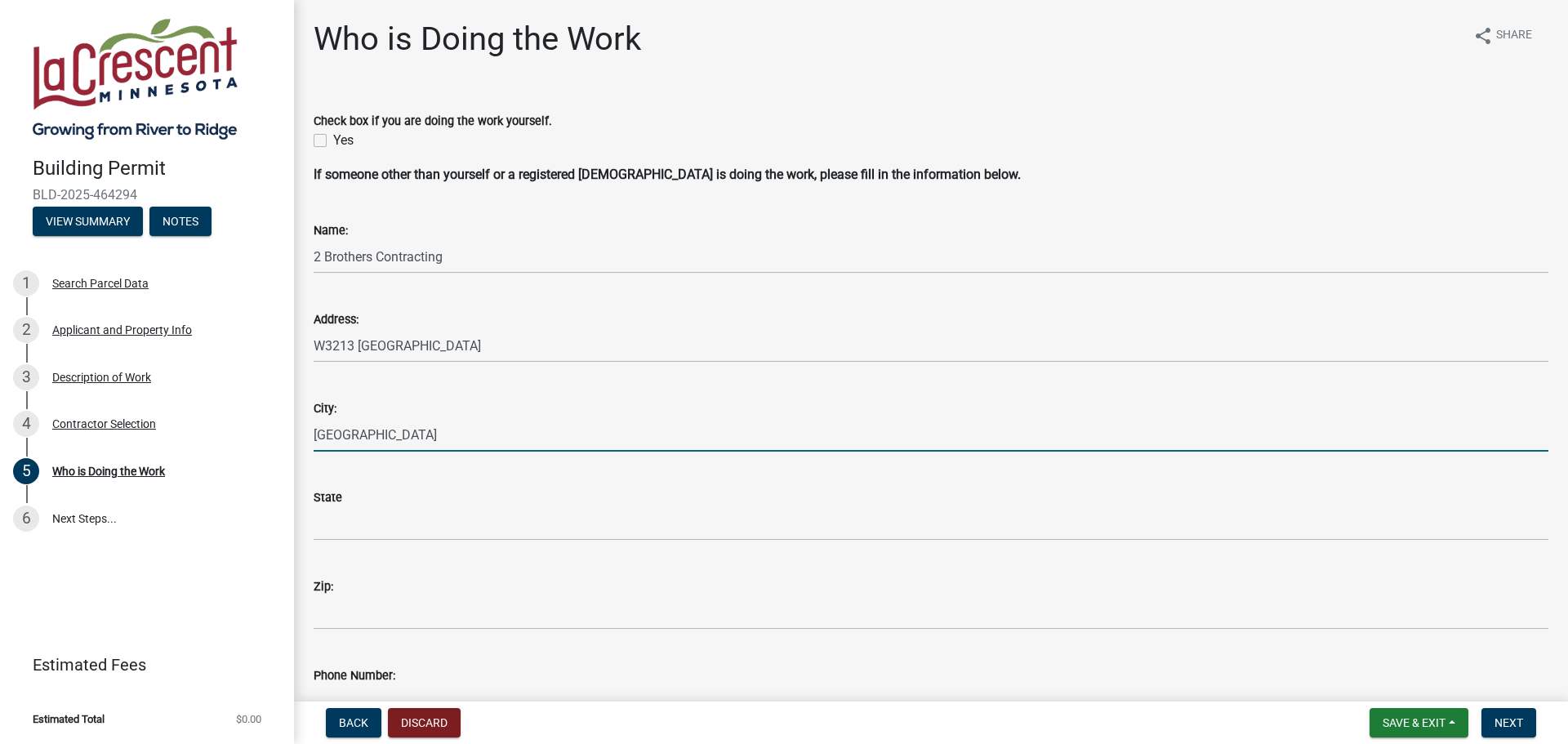
type input "[GEOGRAPHIC_DATA]"
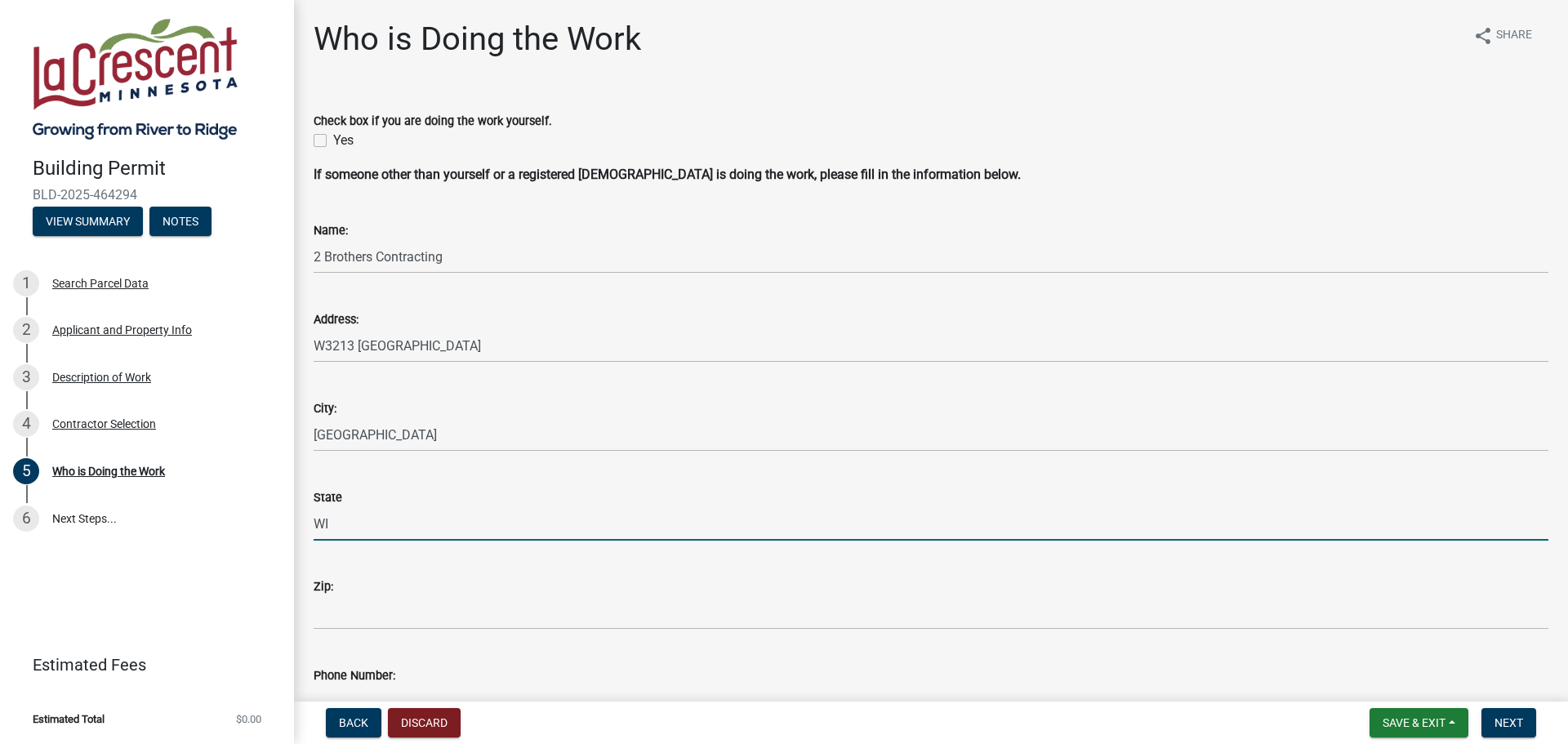
type input "WI"
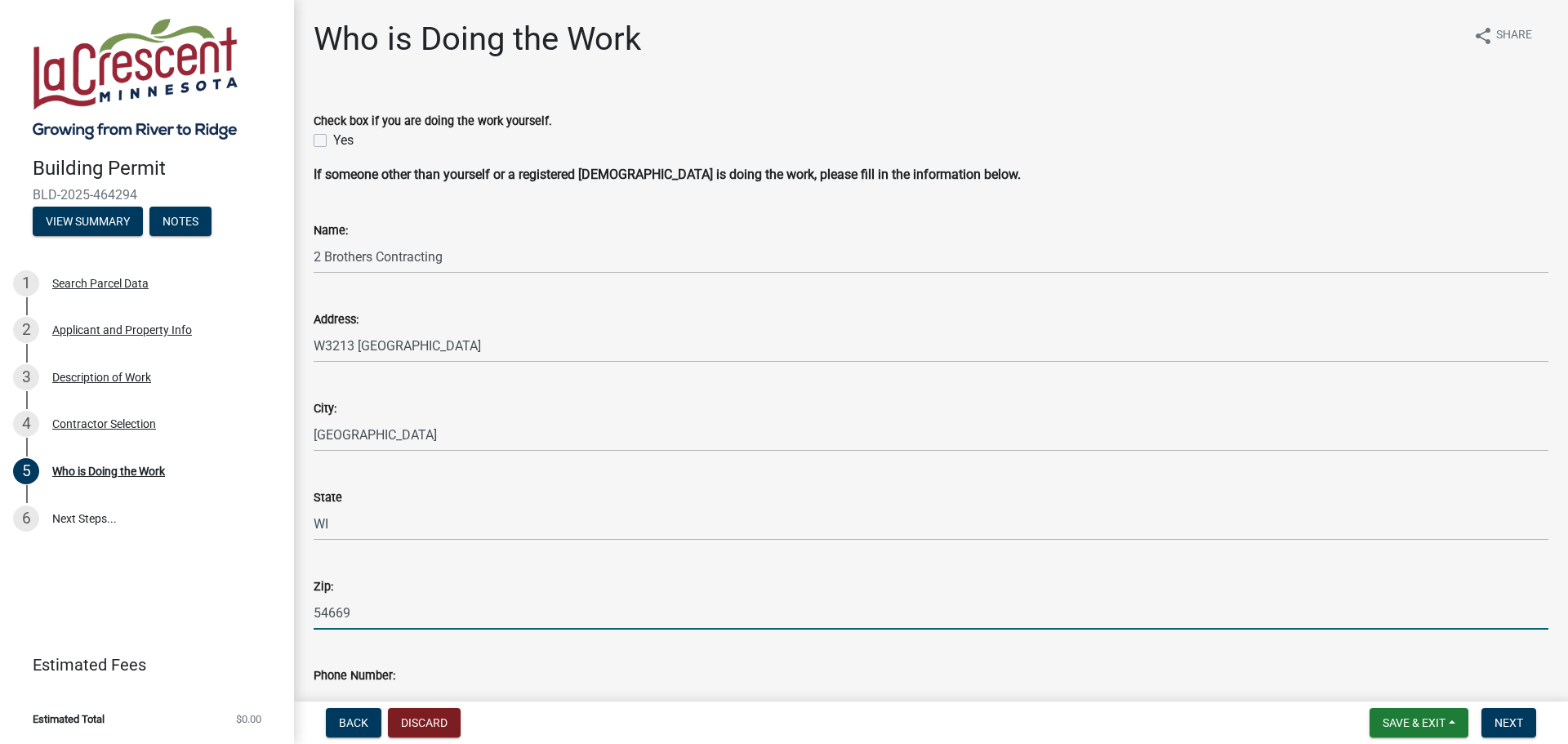
type input "54669"
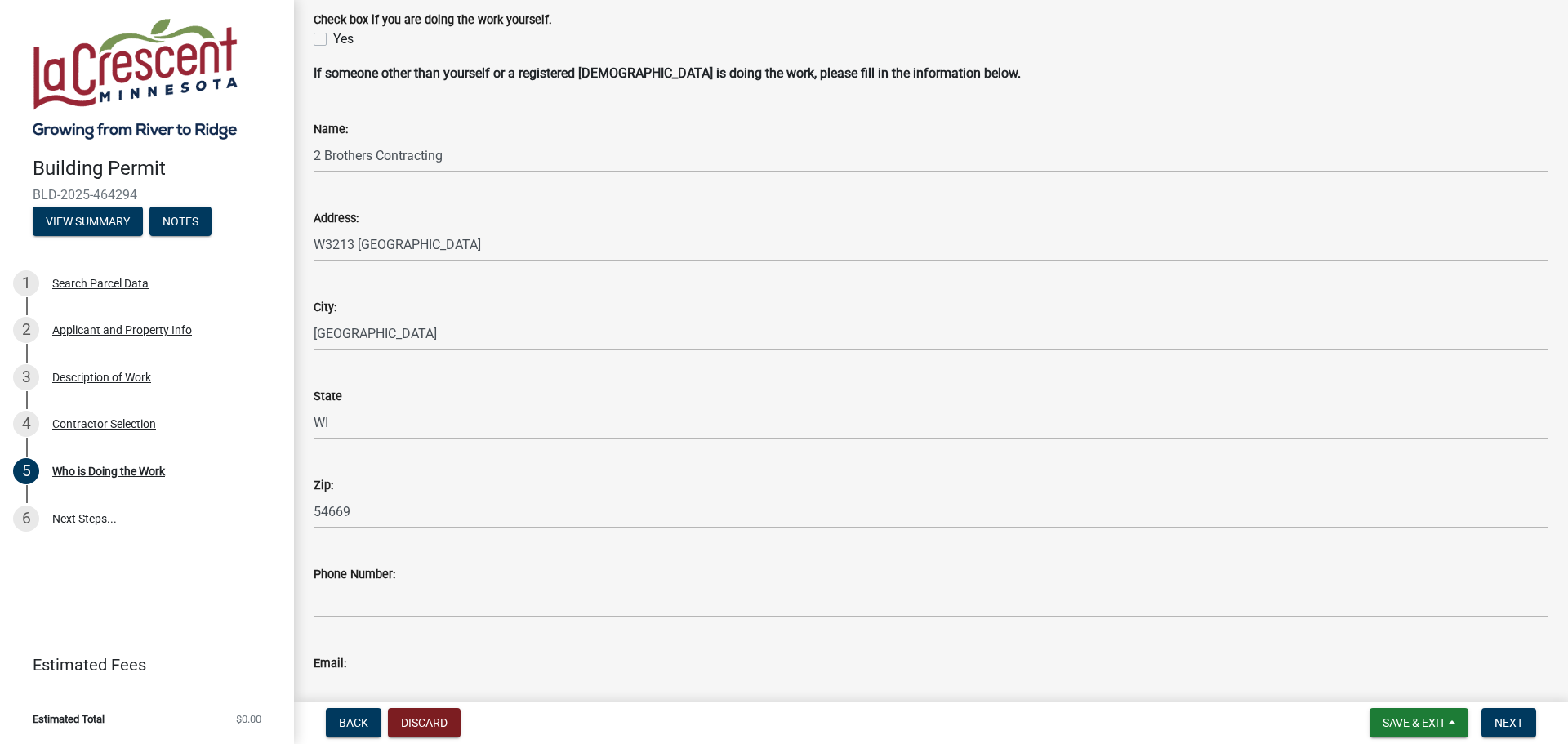
scroll to position [106, 0]
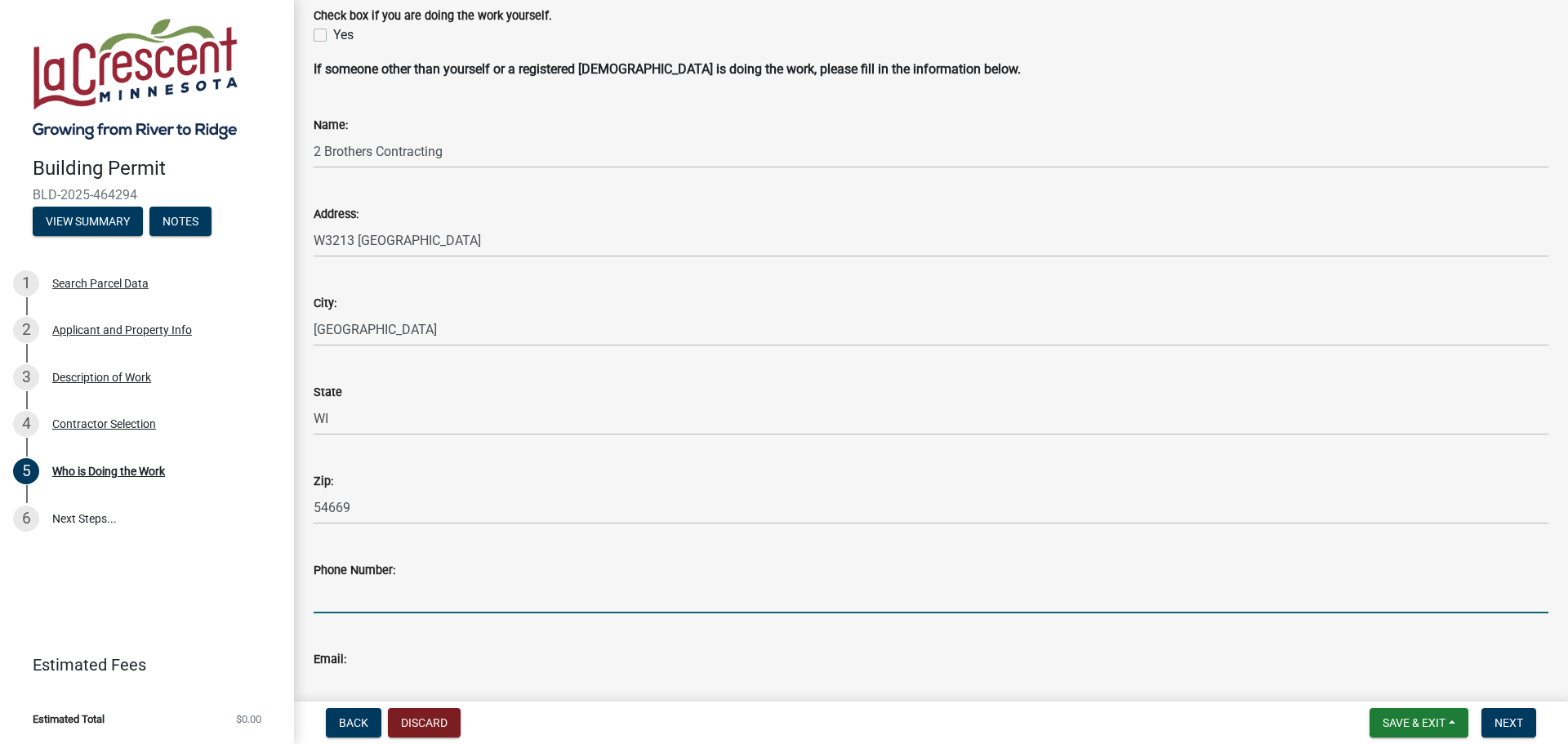
click at [384, 602] on input "Phone Number:" at bounding box center [931, 597] width 1235 height 33
type input "6086151113"
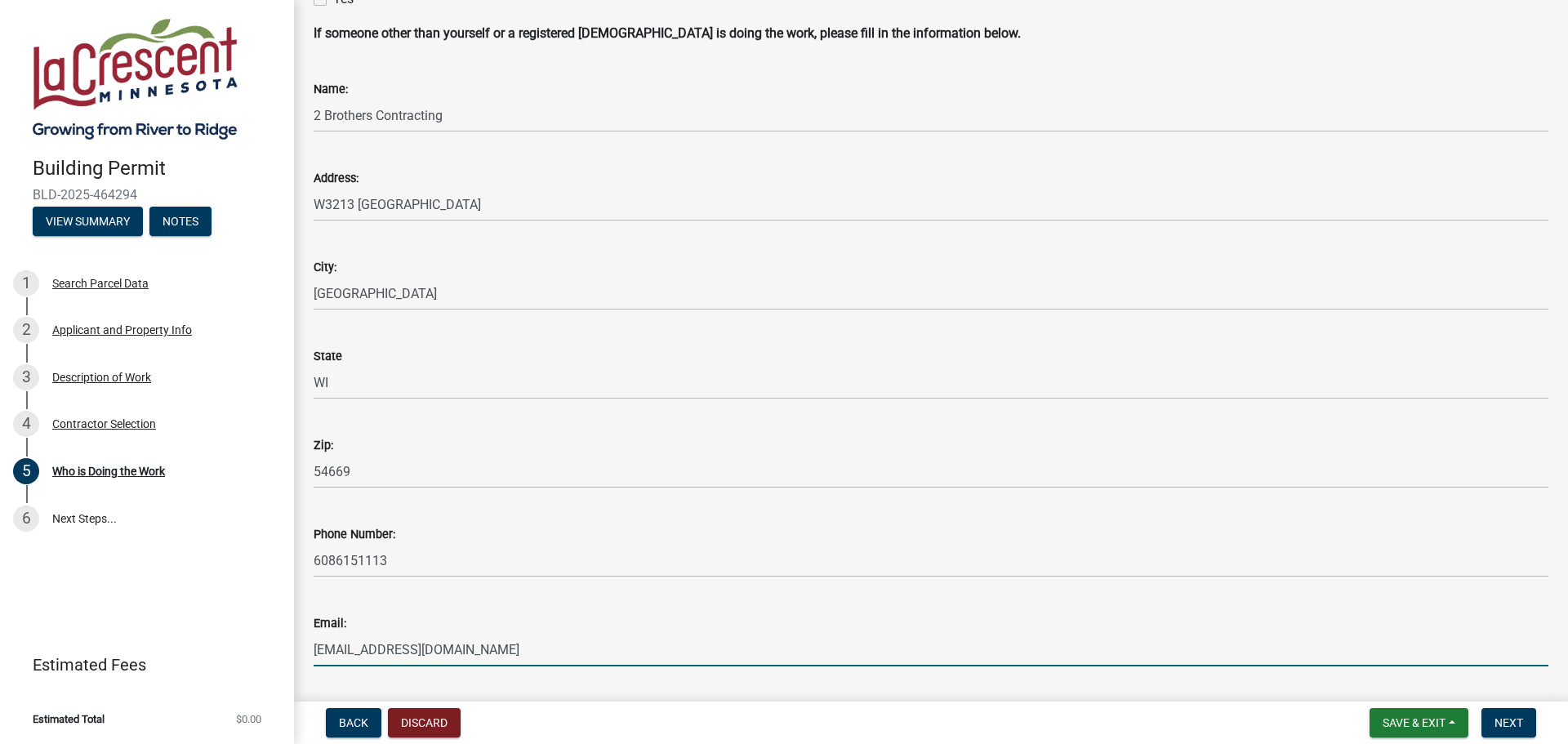
scroll to position [189, 0]
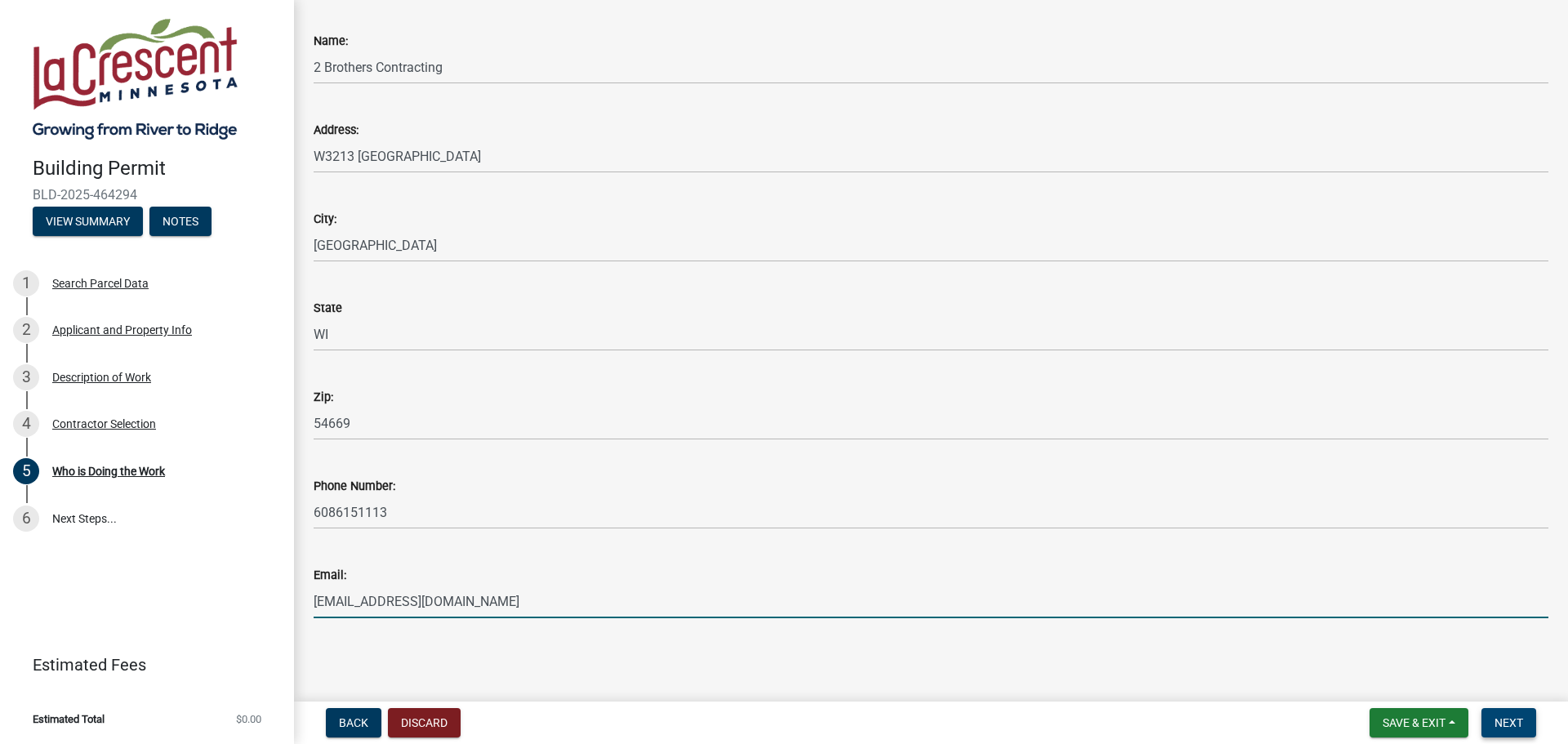
type input "[EMAIL_ADDRESS][DOMAIN_NAME]"
click at [1501, 721] on span "Next" at bounding box center [1509, 723] width 29 height 13
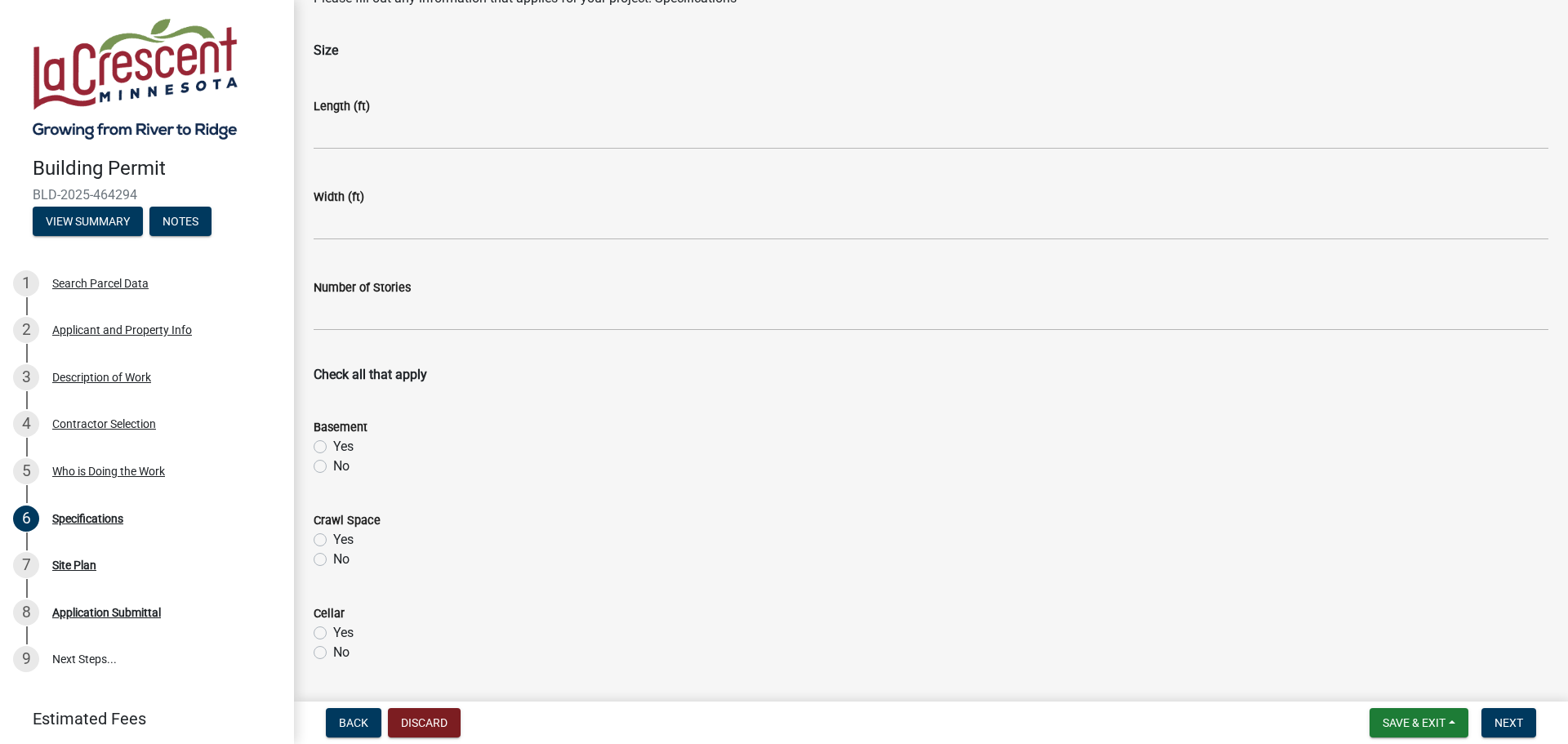
scroll to position [82, 0]
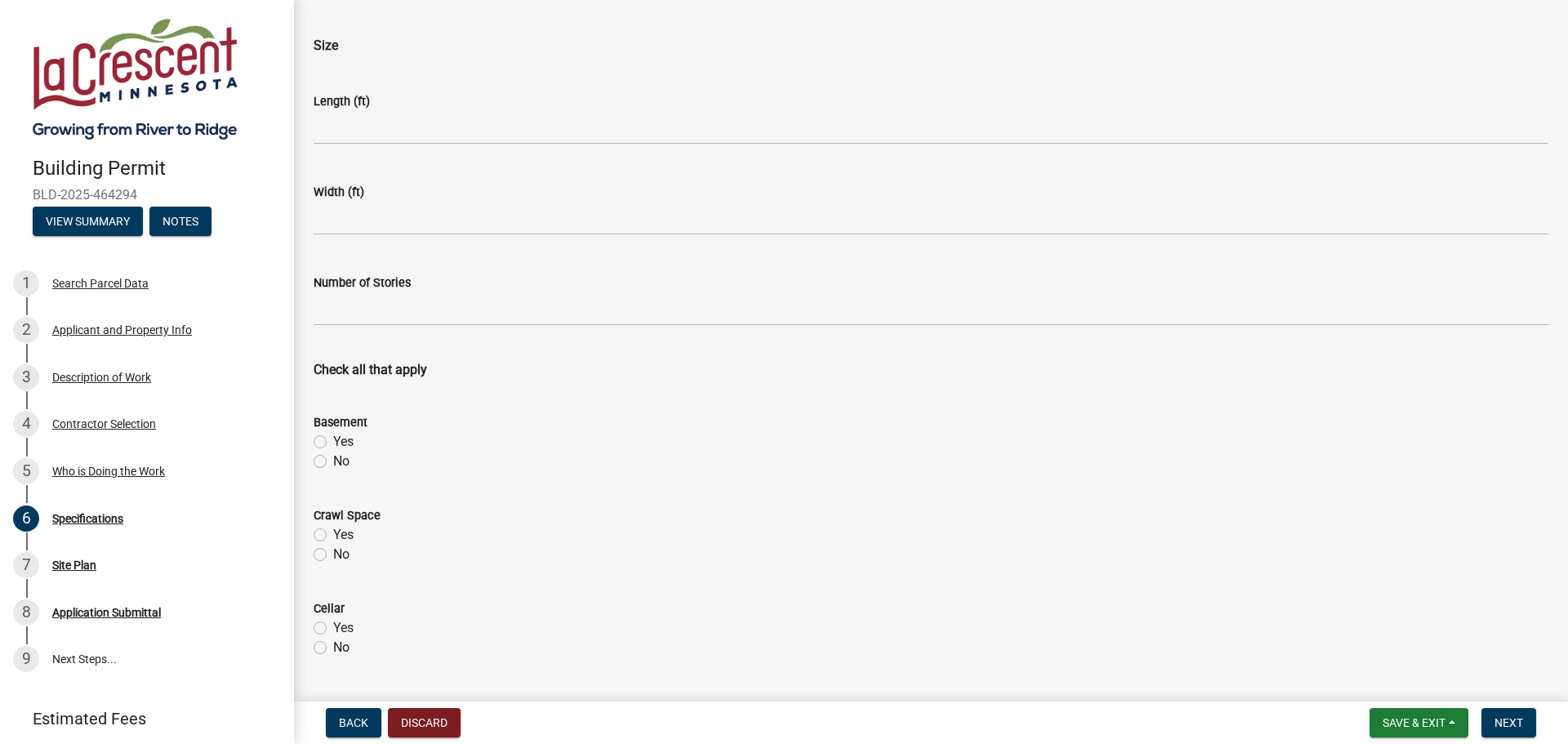
click at [333, 456] on label "No" at bounding box center [341, 461] width 16 height 20
click at [333, 456] on input "No" at bounding box center [338, 457] width 10 height 10
radio input "true"
click at [313, 554] on div "Crawl Space Yes No" at bounding box center [931, 525] width 1260 height 78
click at [333, 557] on label "No" at bounding box center [341, 554] width 16 height 20
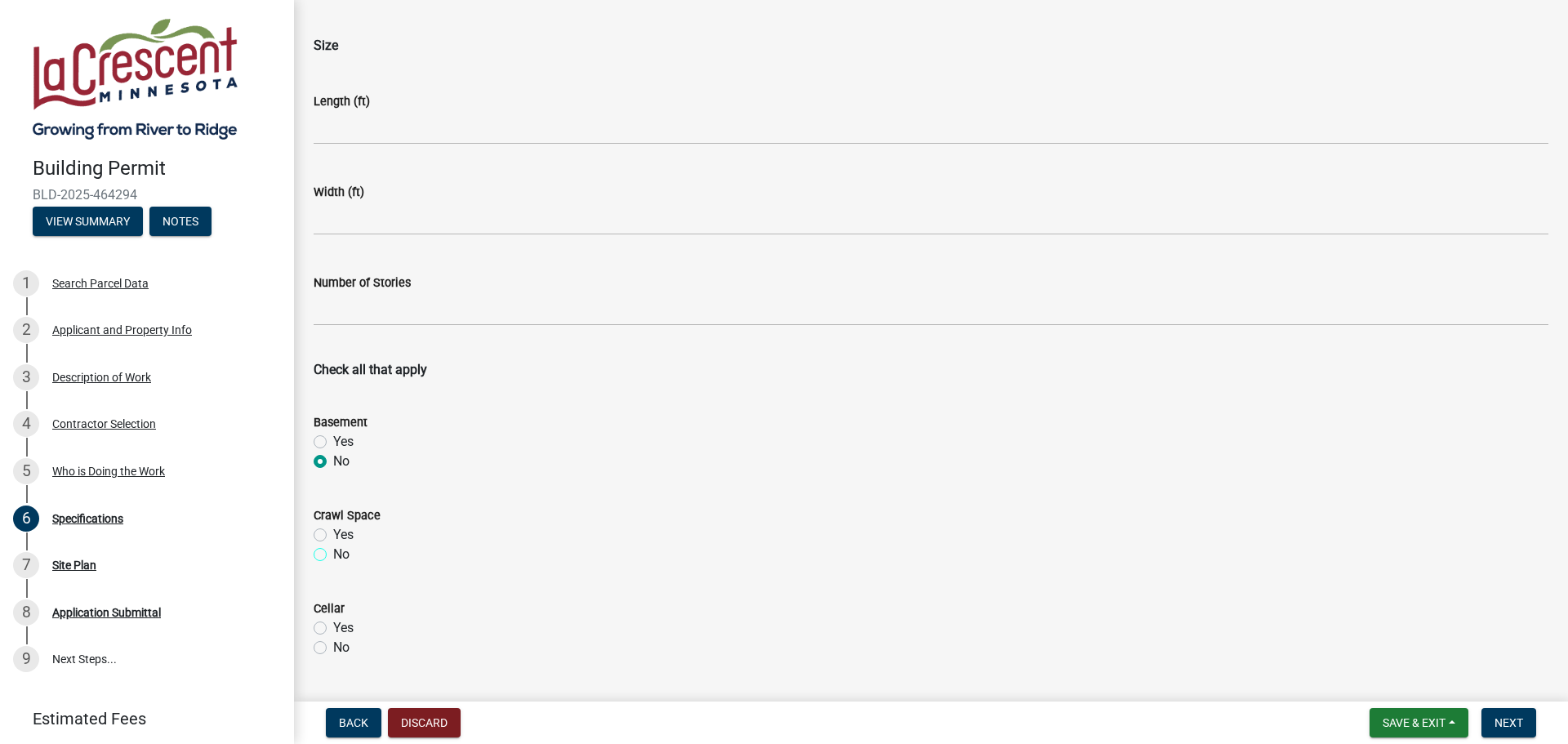
click at [333, 556] on input "No" at bounding box center [338, 550] width 10 height 10
radio input "true"
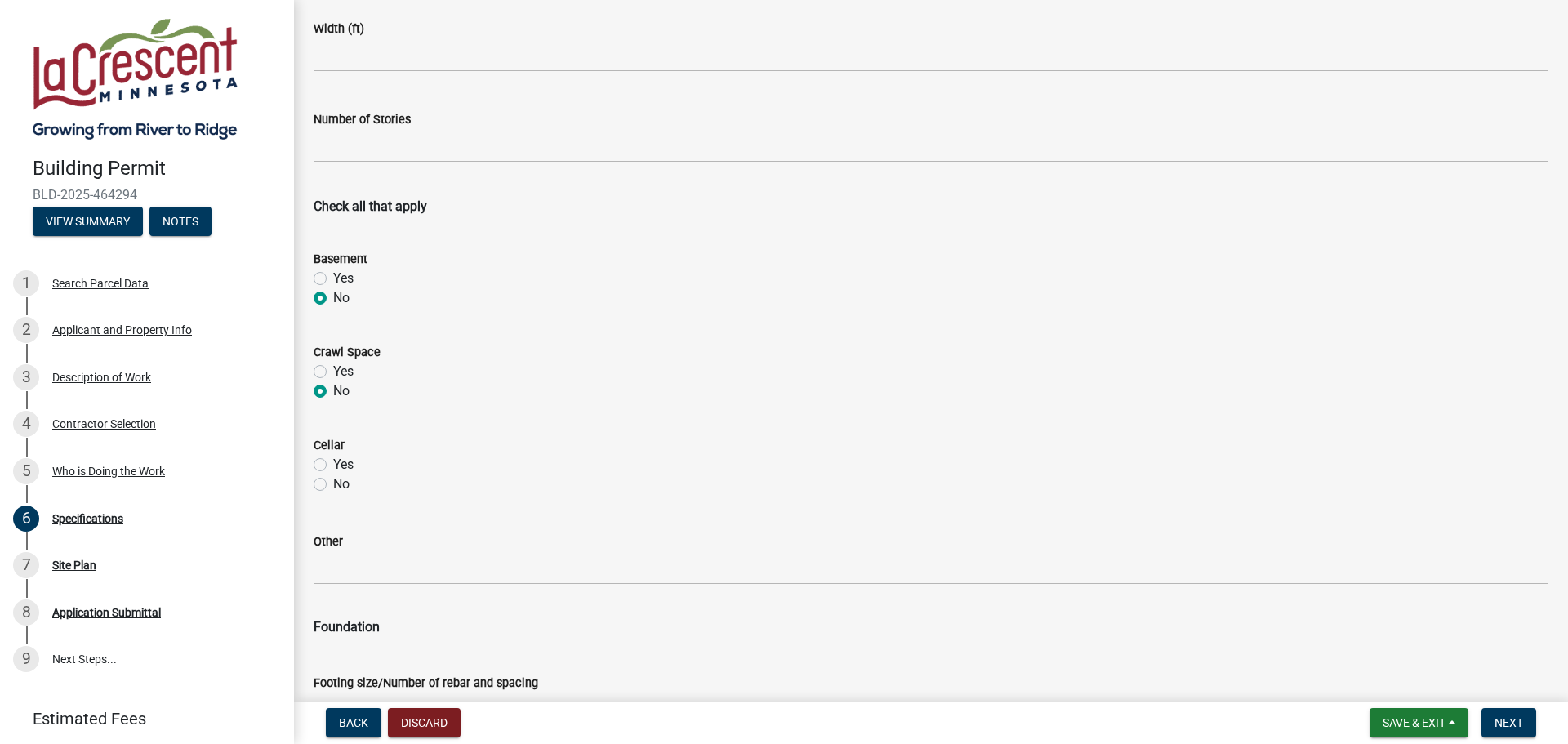
click at [333, 483] on label "No" at bounding box center [341, 484] width 16 height 20
click at [333, 483] on input "No" at bounding box center [338, 480] width 10 height 10
radio input "true"
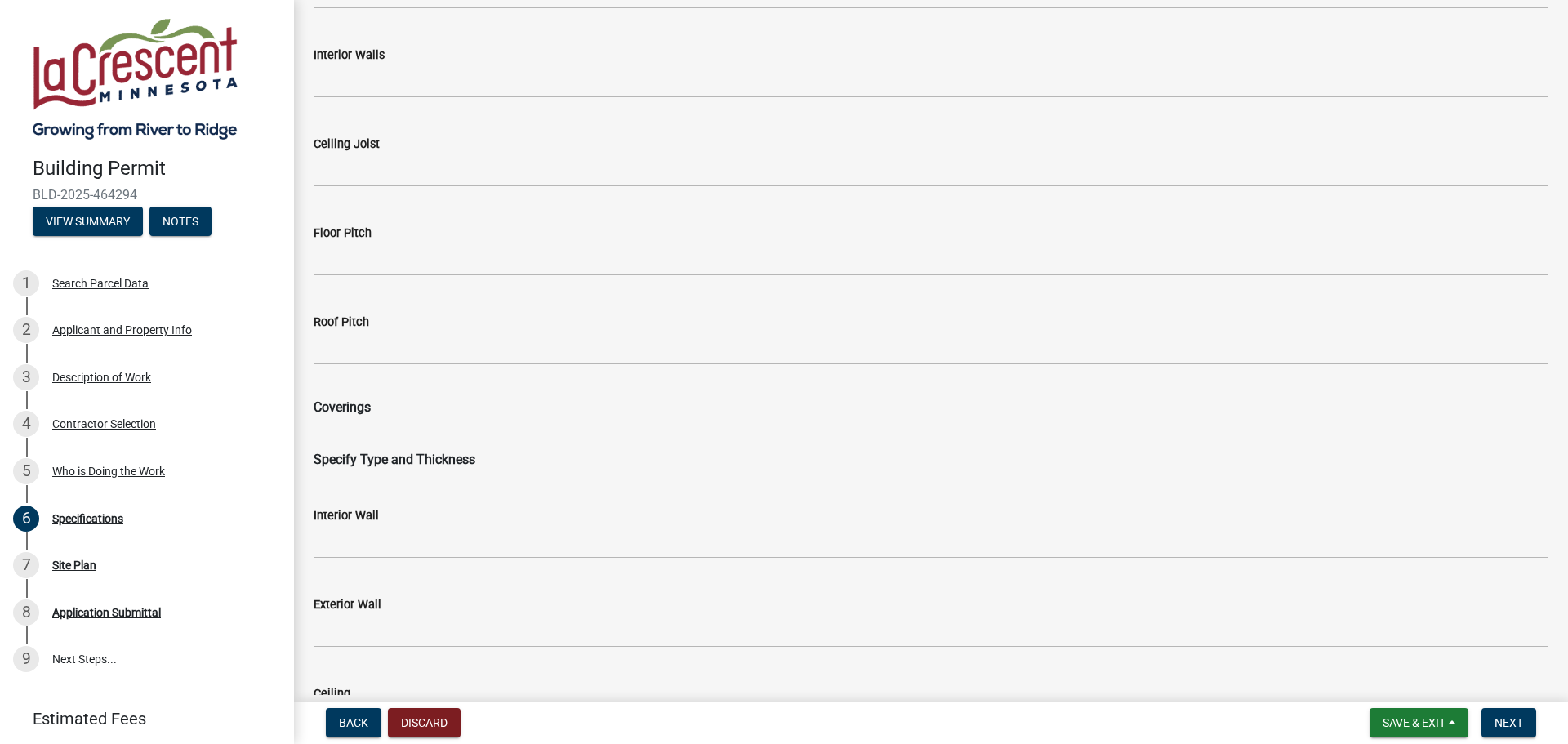
scroll to position [1961, 0]
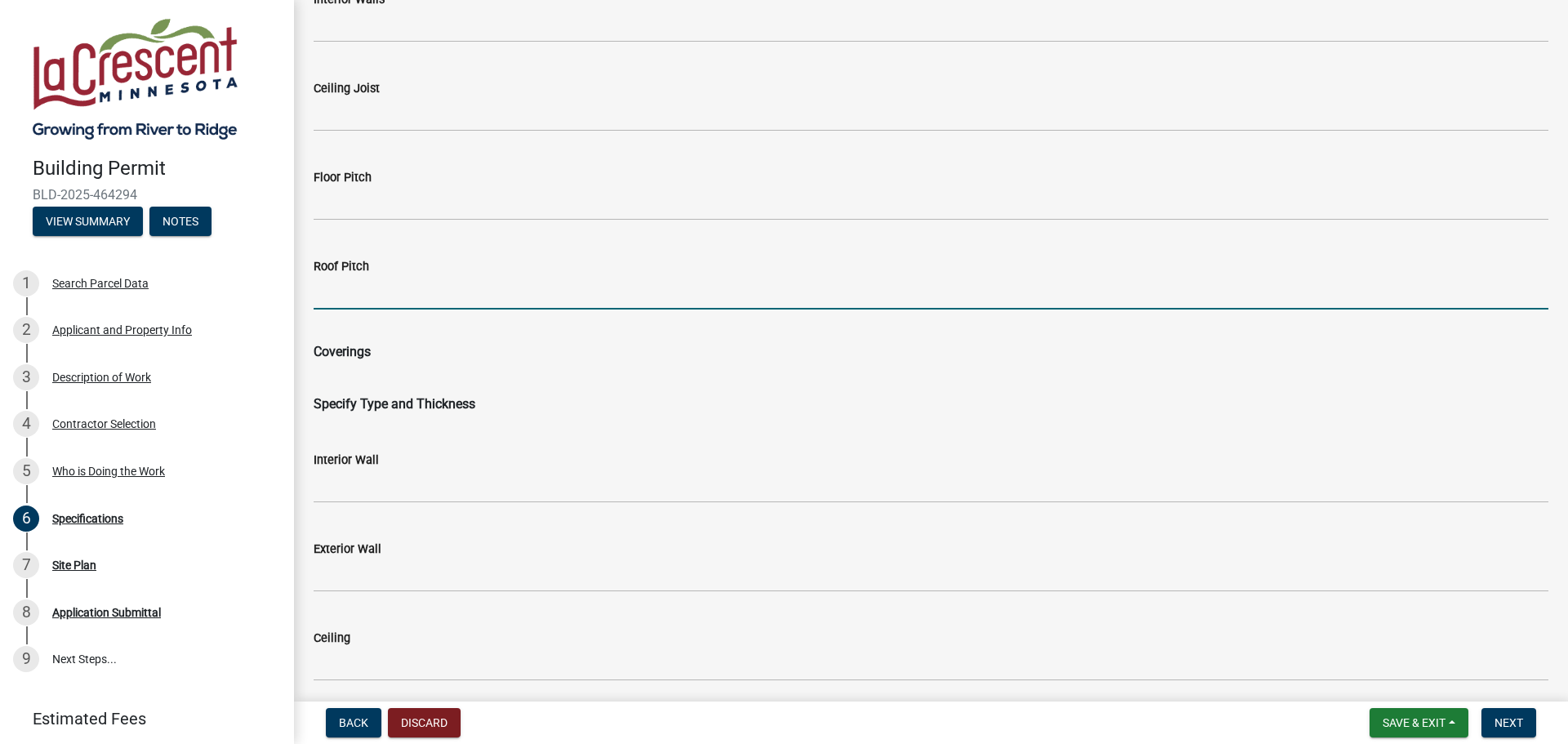
click at [389, 289] on input "Roof Pitch" at bounding box center [931, 292] width 1235 height 33
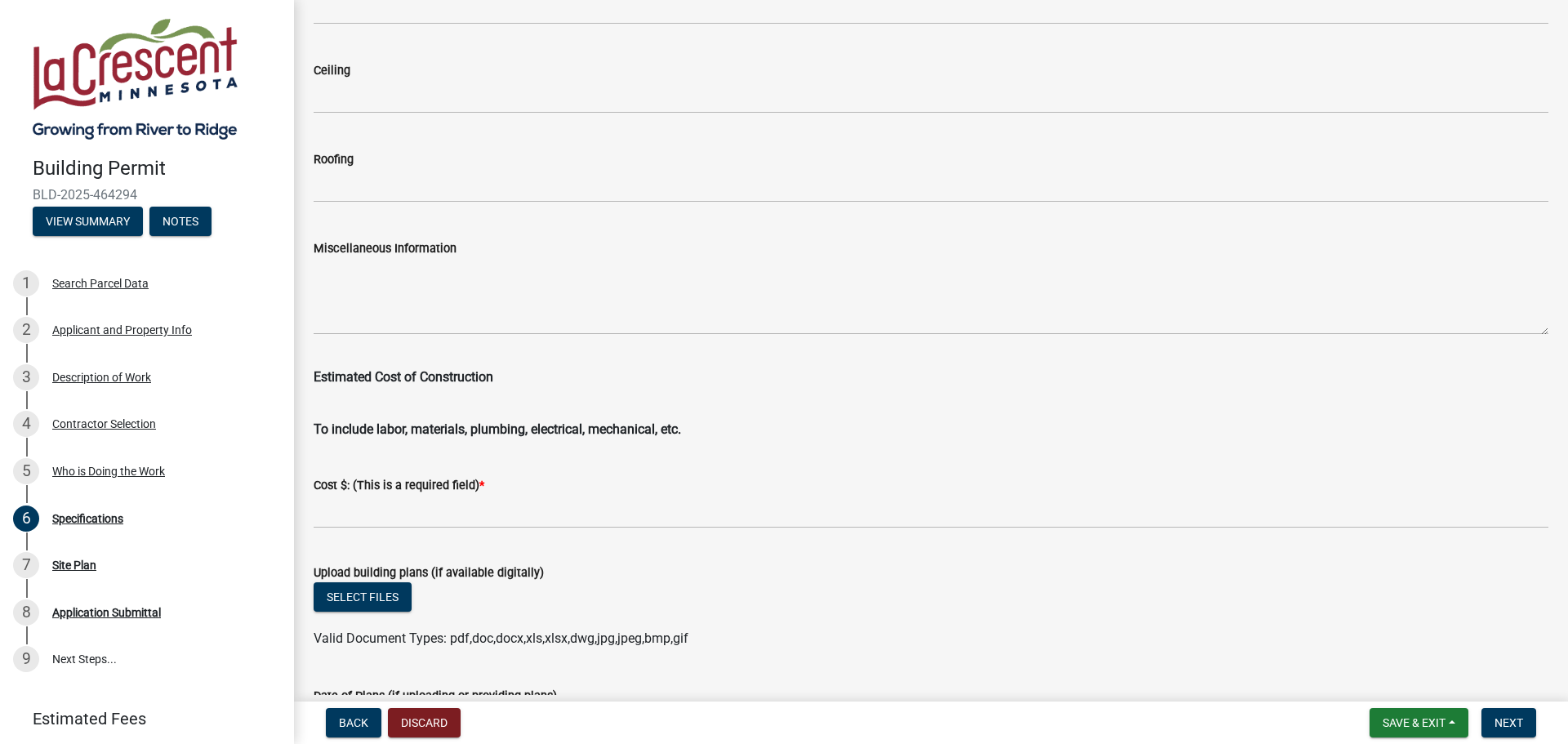
scroll to position [2533, 0]
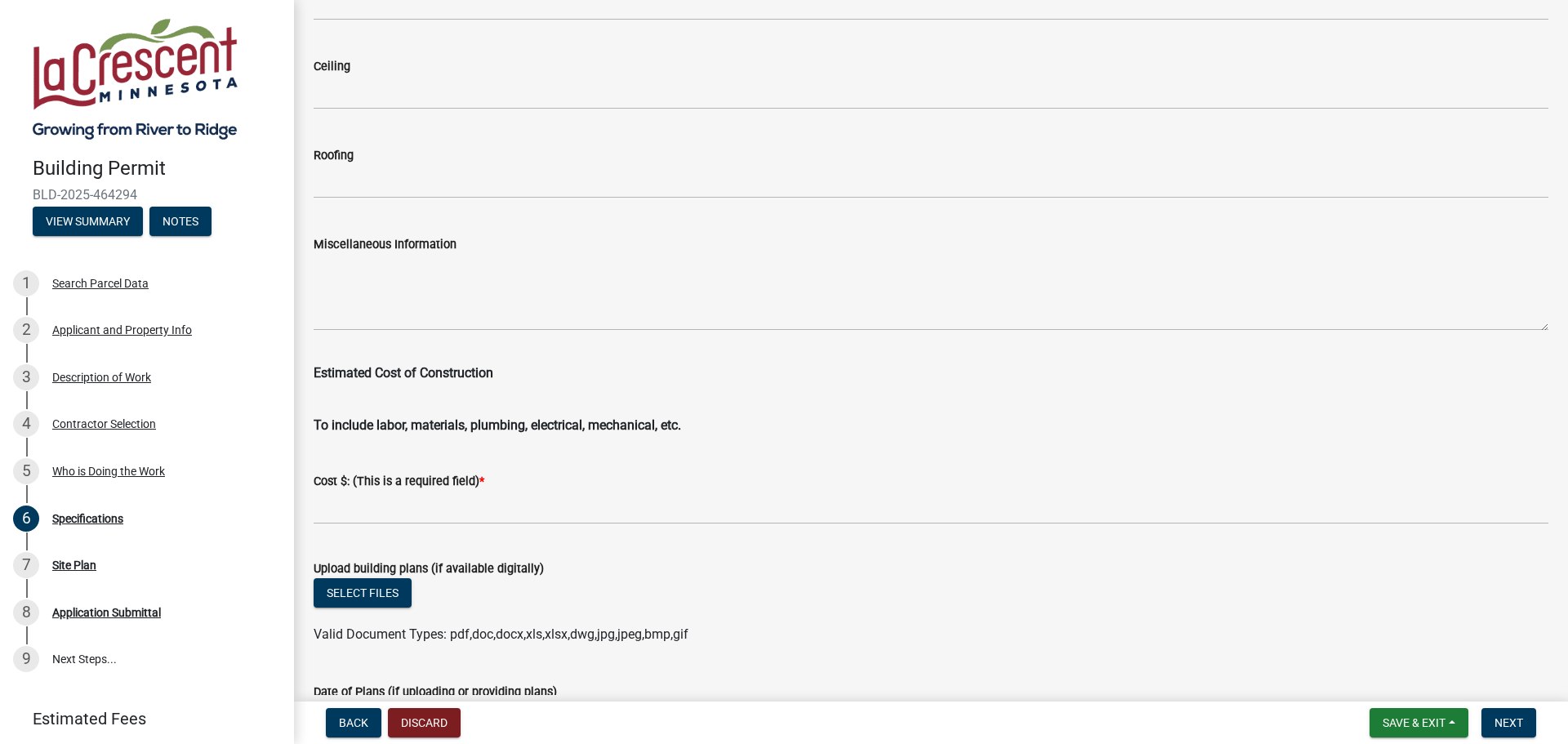
type input "5/12"
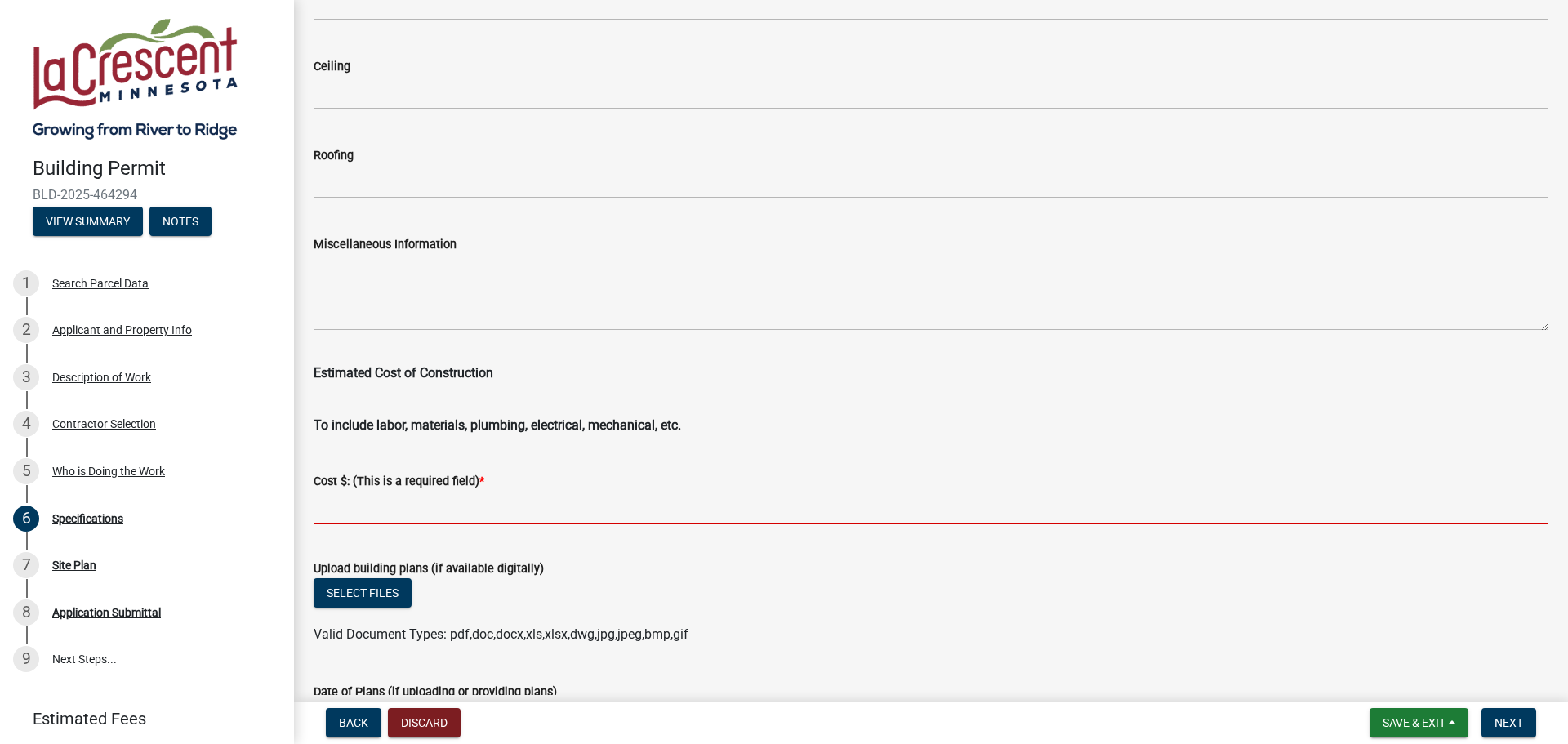
click at [455, 515] on input "text" at bounding box center [931, 507] width 1235 height 33
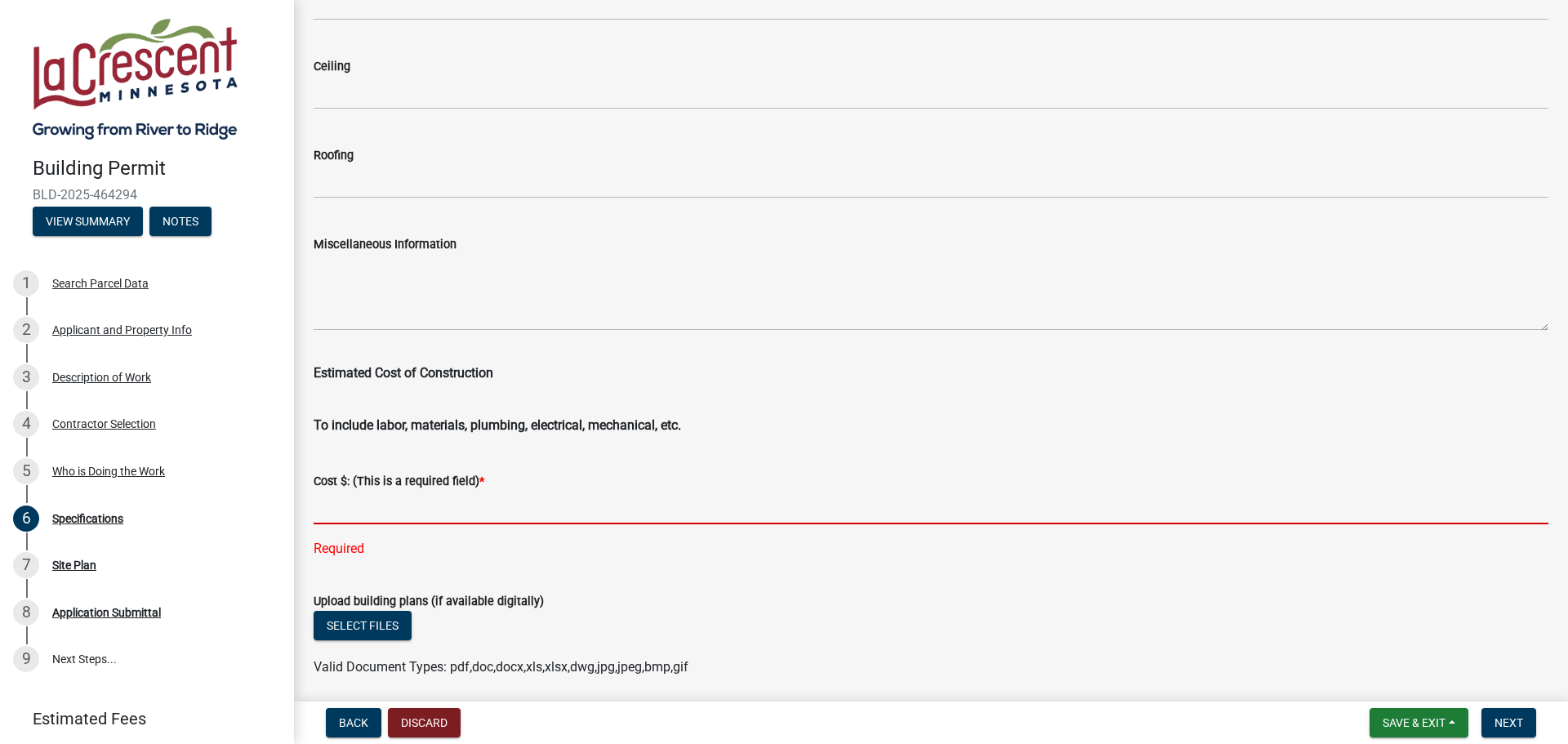
click at [358, 516] on input "text" at bounding box center [931, 507] width 1235 height 33
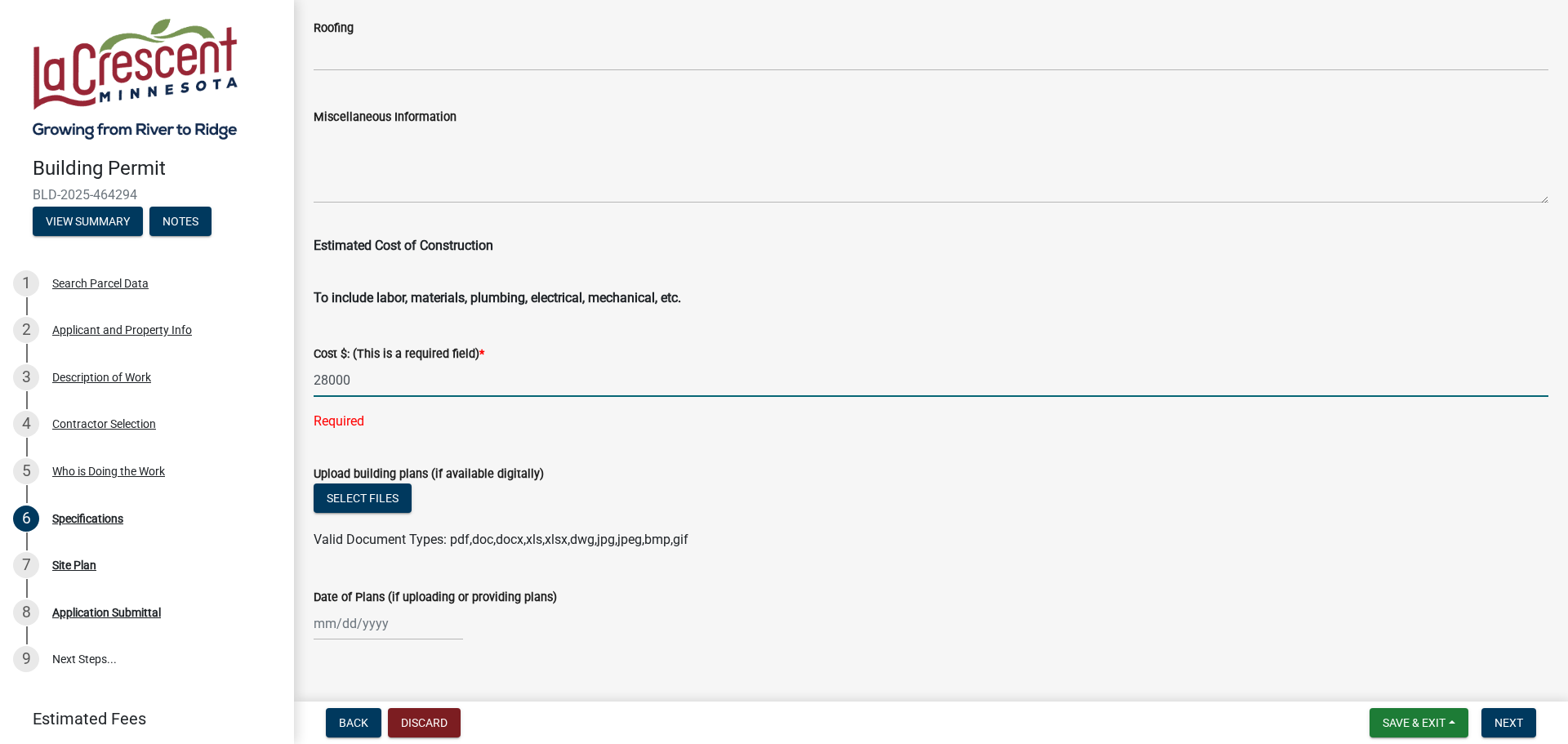
scroll to position [2684, 0]
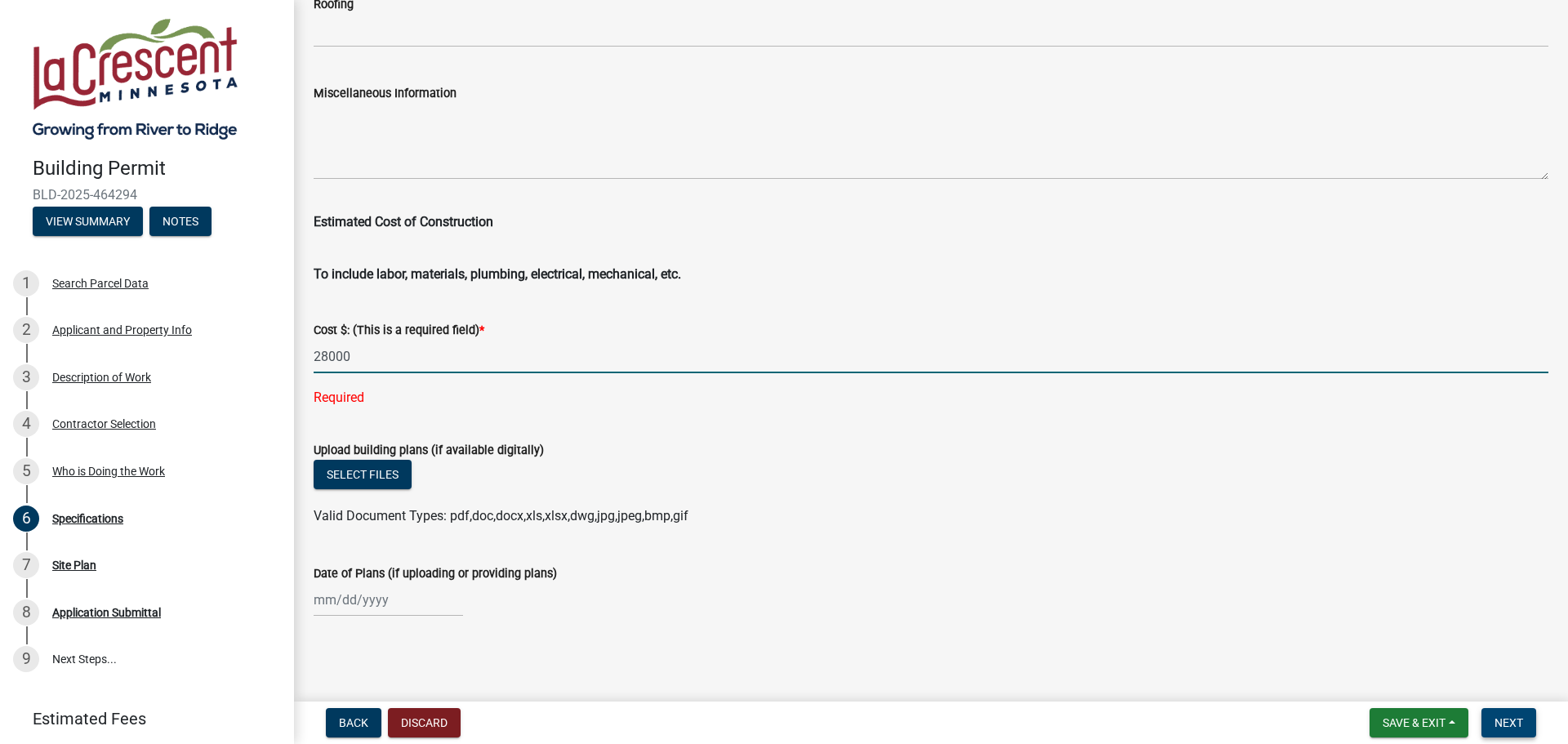
type input "28000"
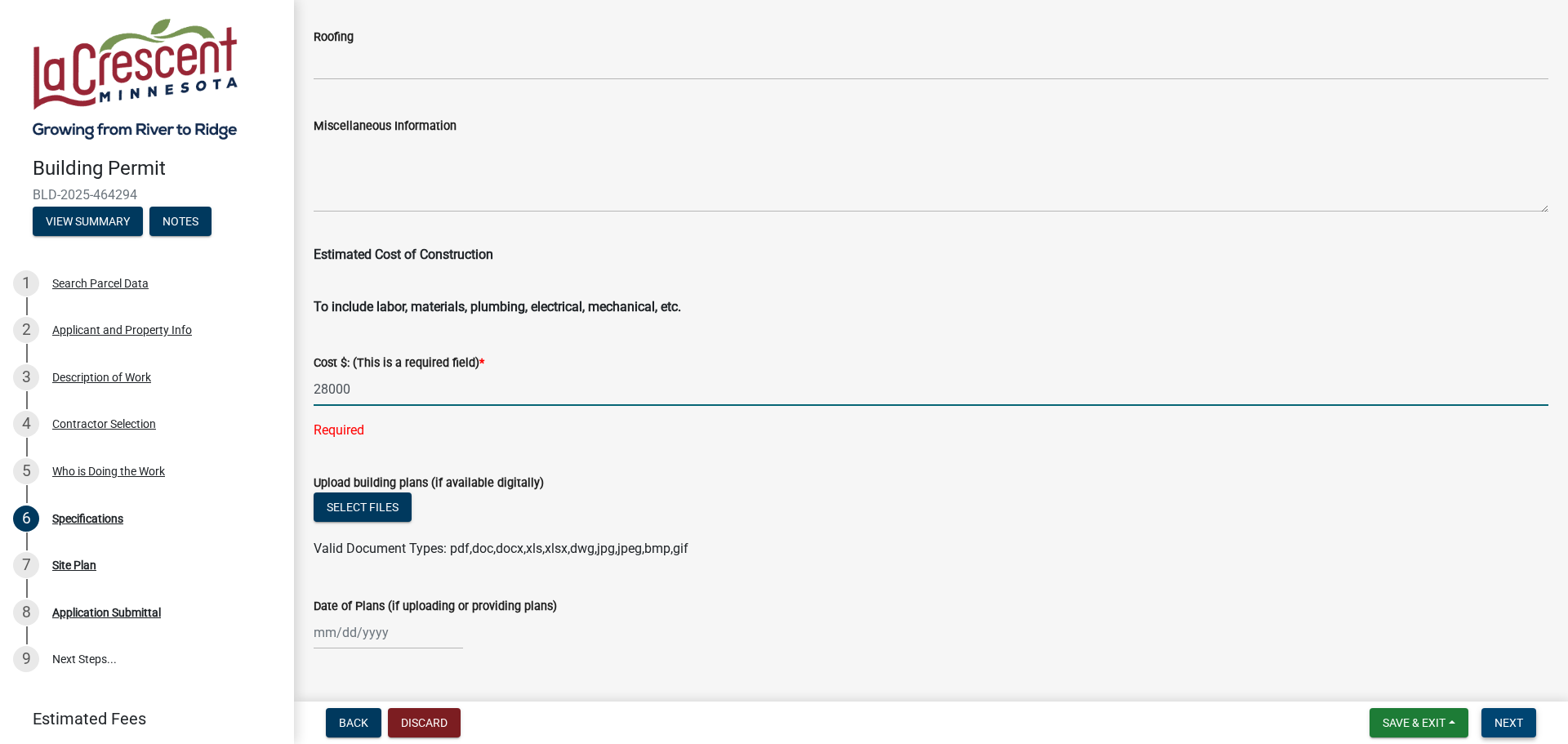
click at [1502, 728] on span "Next" at bounding box center [1509, 723] width 29 height 13
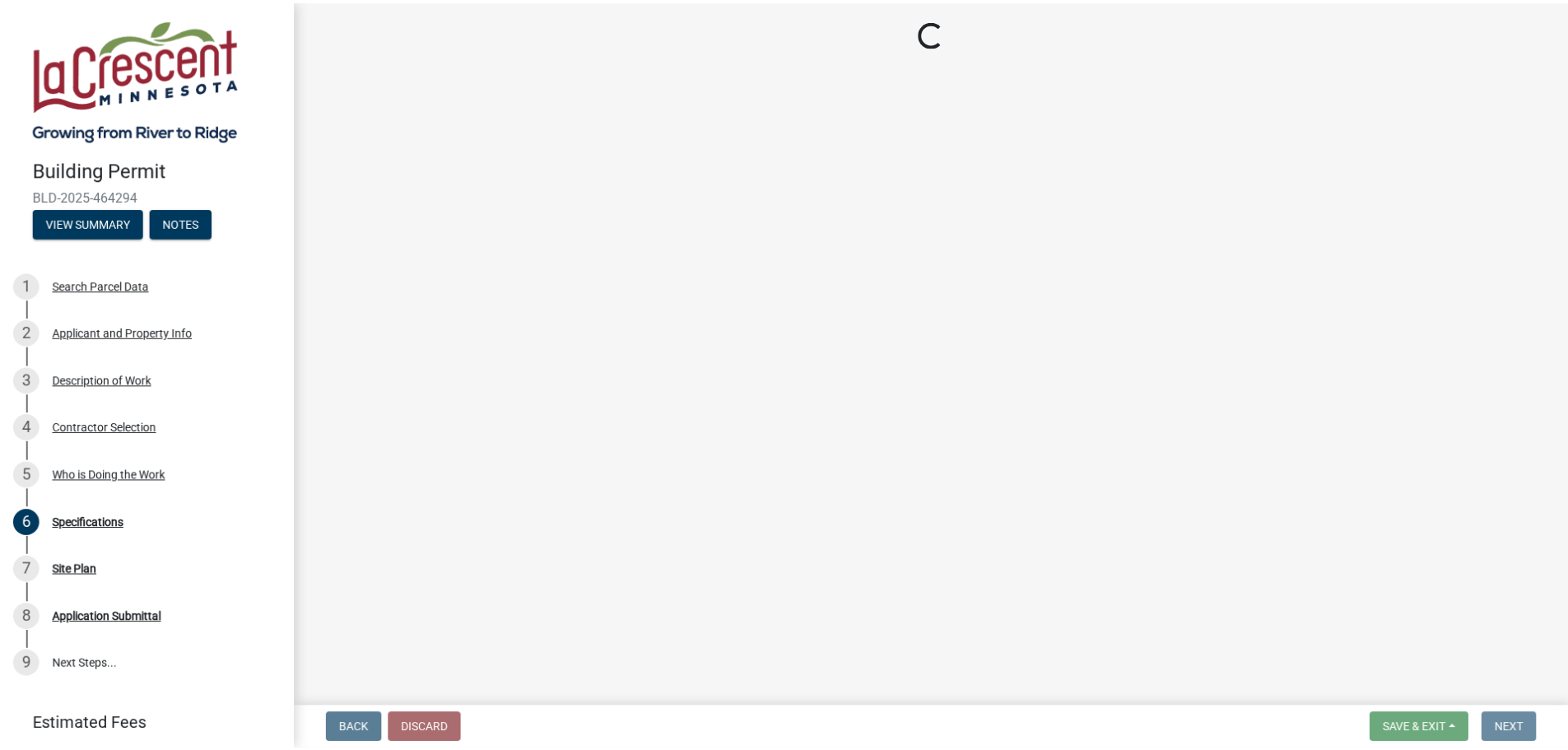
scroll to position [0, 0]
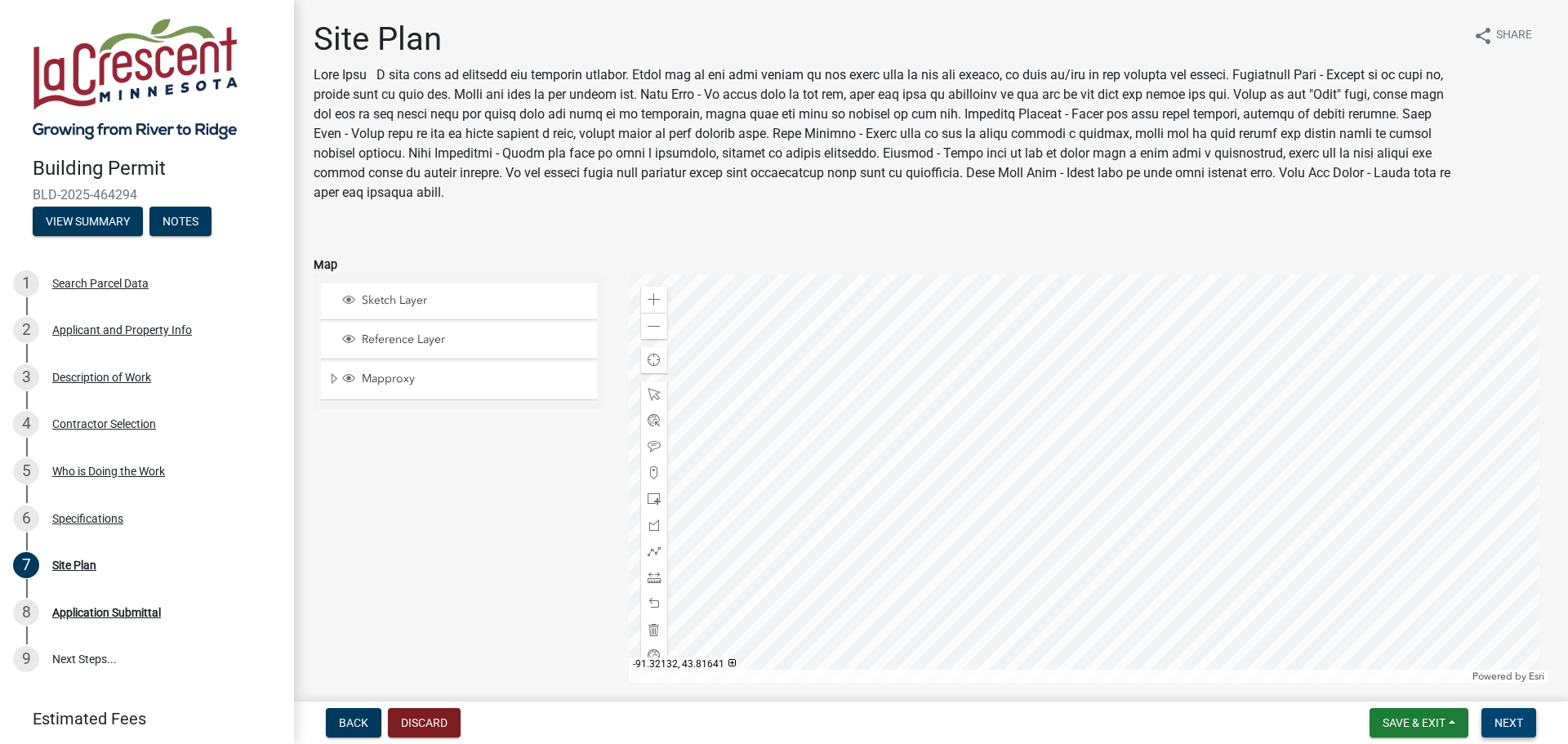
click at [1513, 726] on span "Next" at bounding box center [1509, 723] width 29 height 13
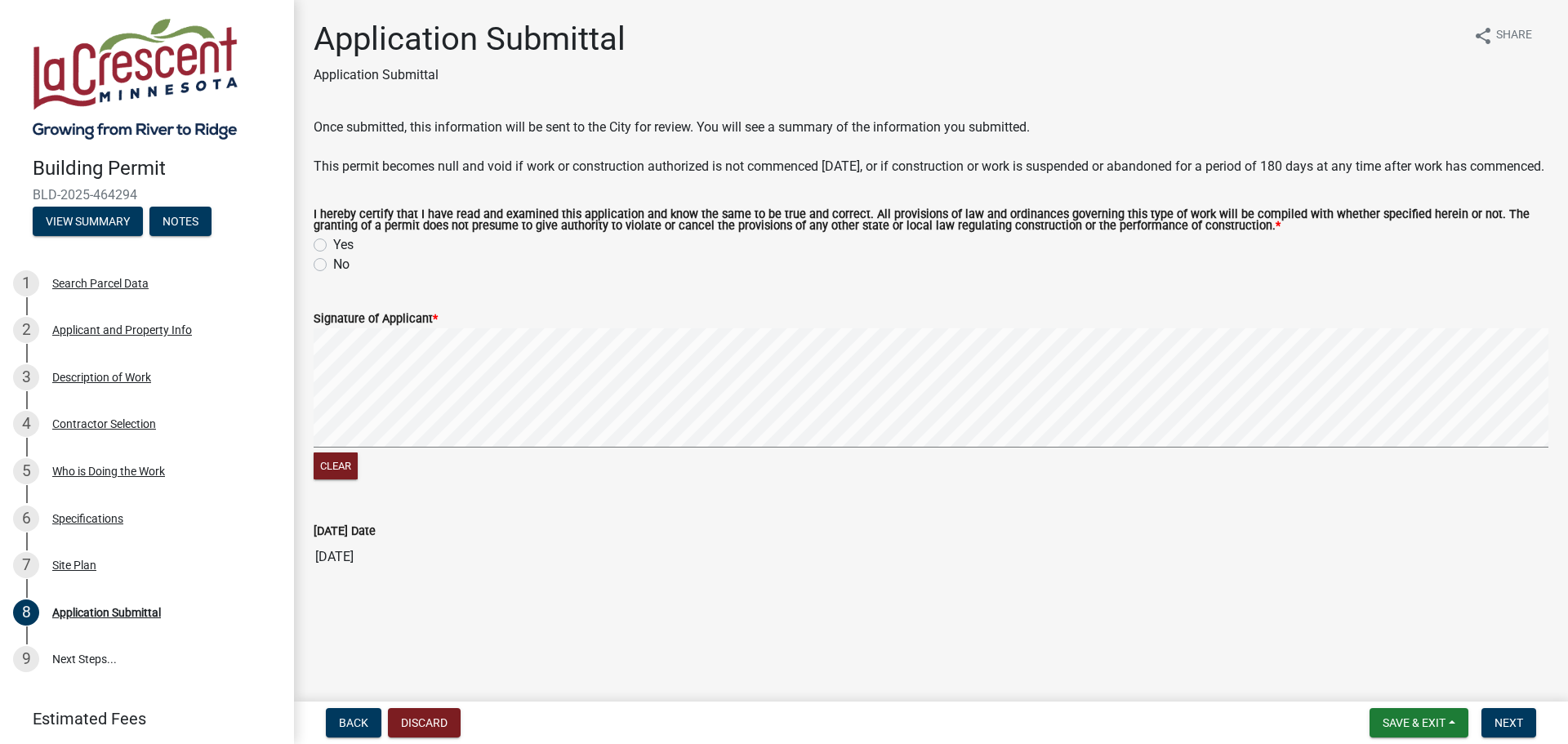
click at [333, 255] on label "Yes" at bounding box center [343, 245] width 20 height 20
click at [333, 246] on input "Yes" at bounding box center [338, 240] width 10 height 10
radio input "true"
click at [342, 480] on button "Clear" at bounding box center [336, 466] width 44 height 27
click at [1510, 724] on span "Next" at bounding box center [1509, 723] width 29 height 13
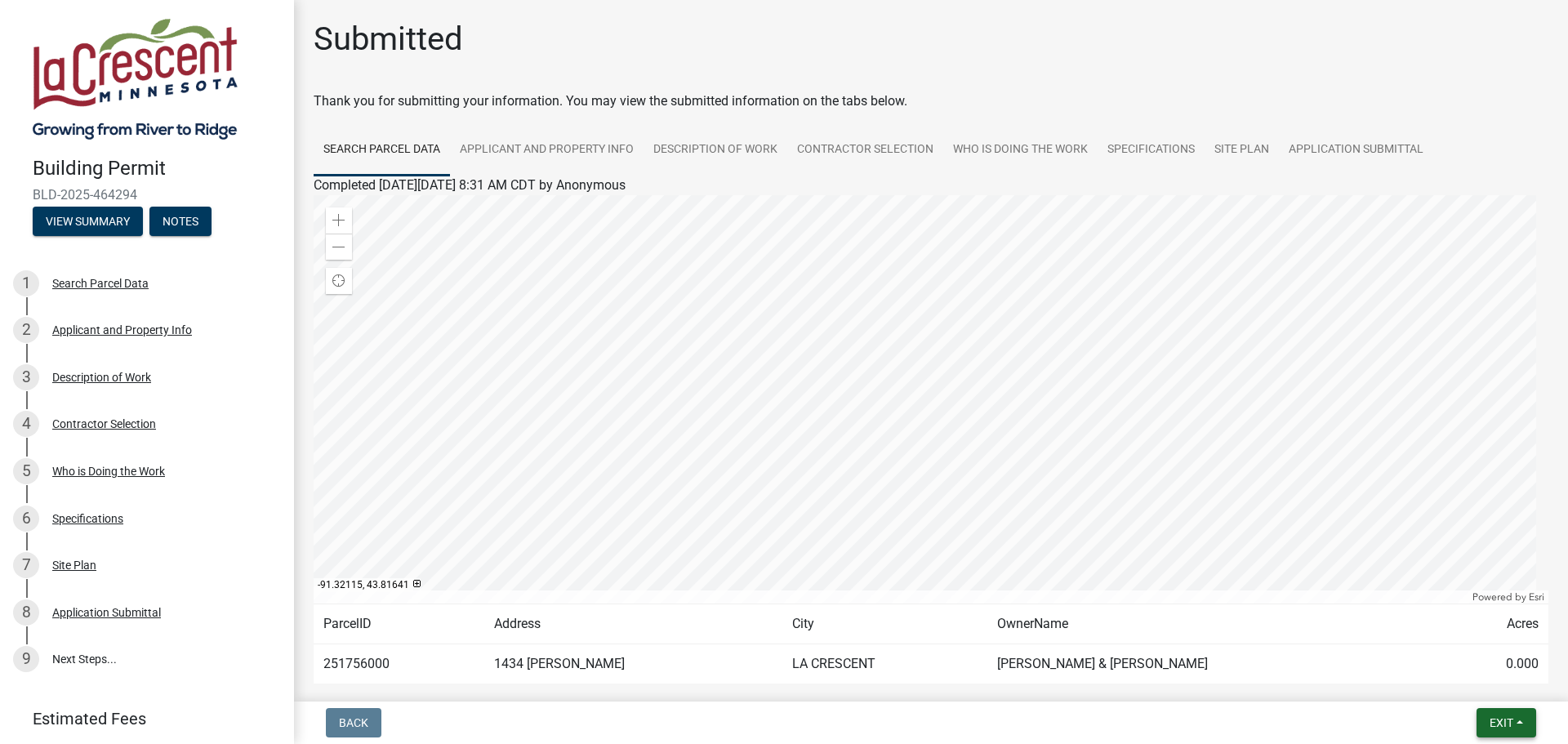
click at [1498, 718] on span "Exit" at bounding box center [1502, 723] width 24 height 13
click at [1467, 681] on button "Save & Exit" at bounding box center [1471, 680] width 130 height 39
